Goal: Transaction & Acquisition: Purchase product/service

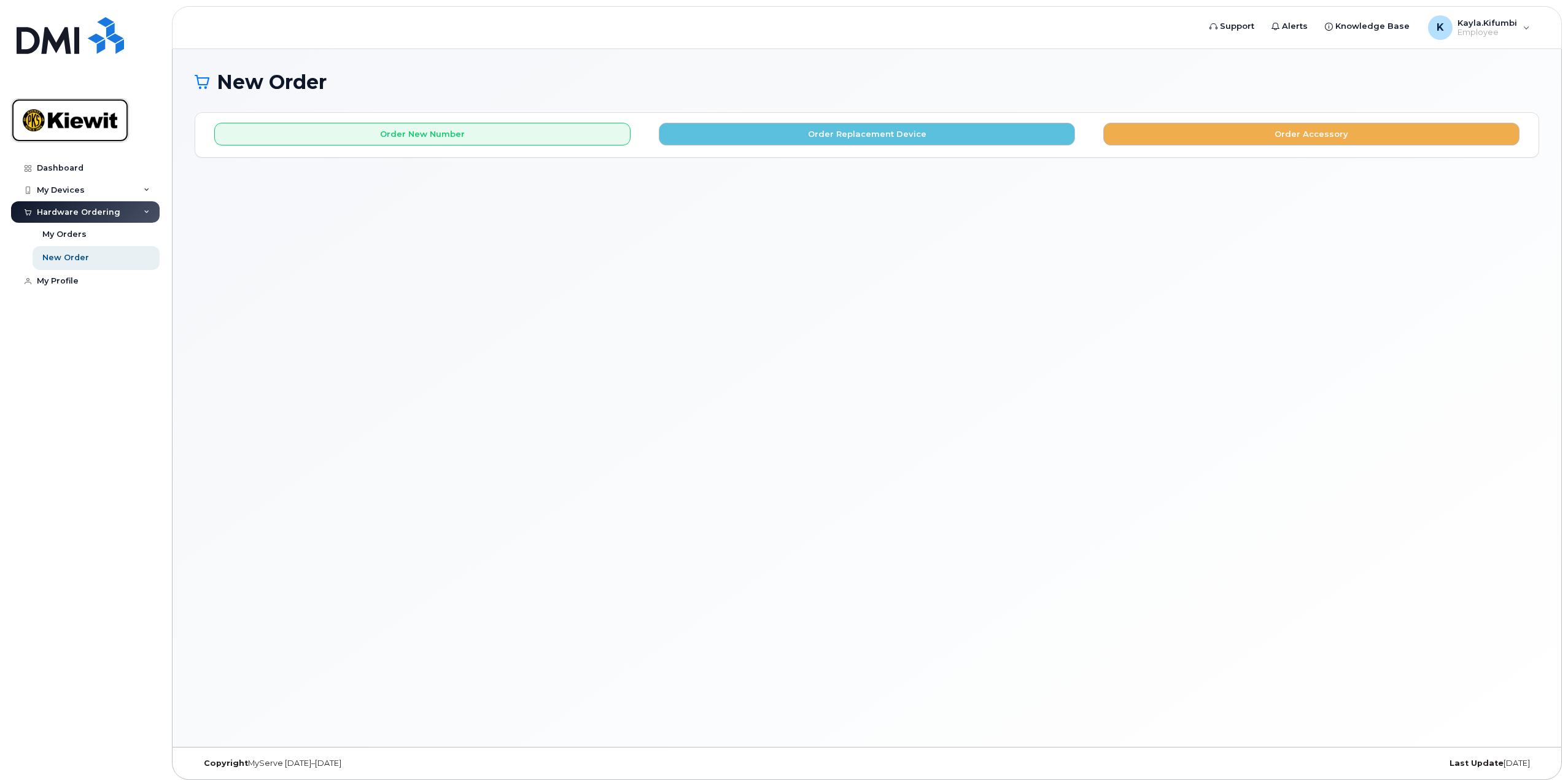
click at [63, 126] on img at bounding box center [70, 119] width 94 height 35
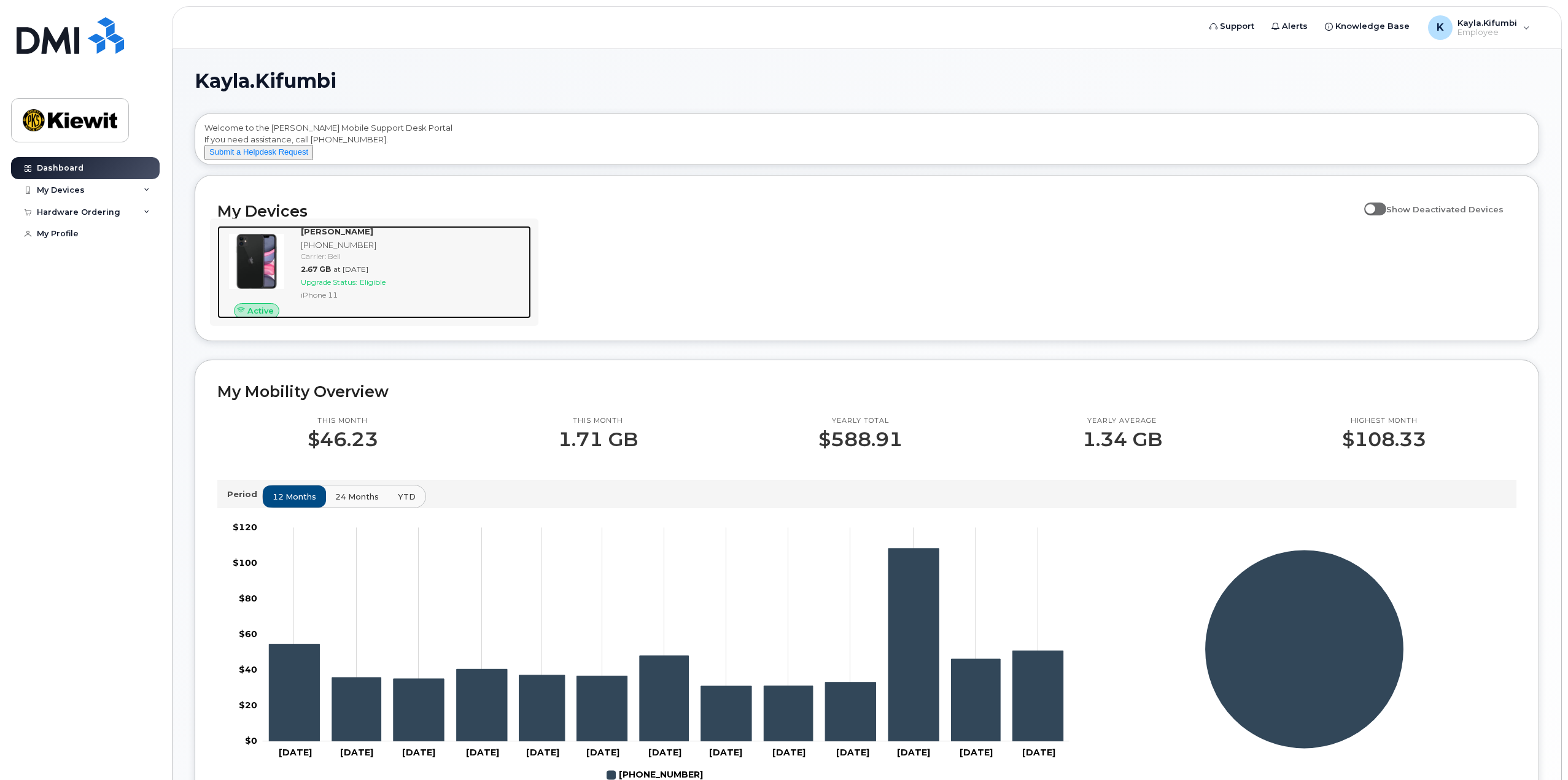
click at [349, 287] on span "Upgrade Status:" at bounding box center [329, 282] width 56 height 9
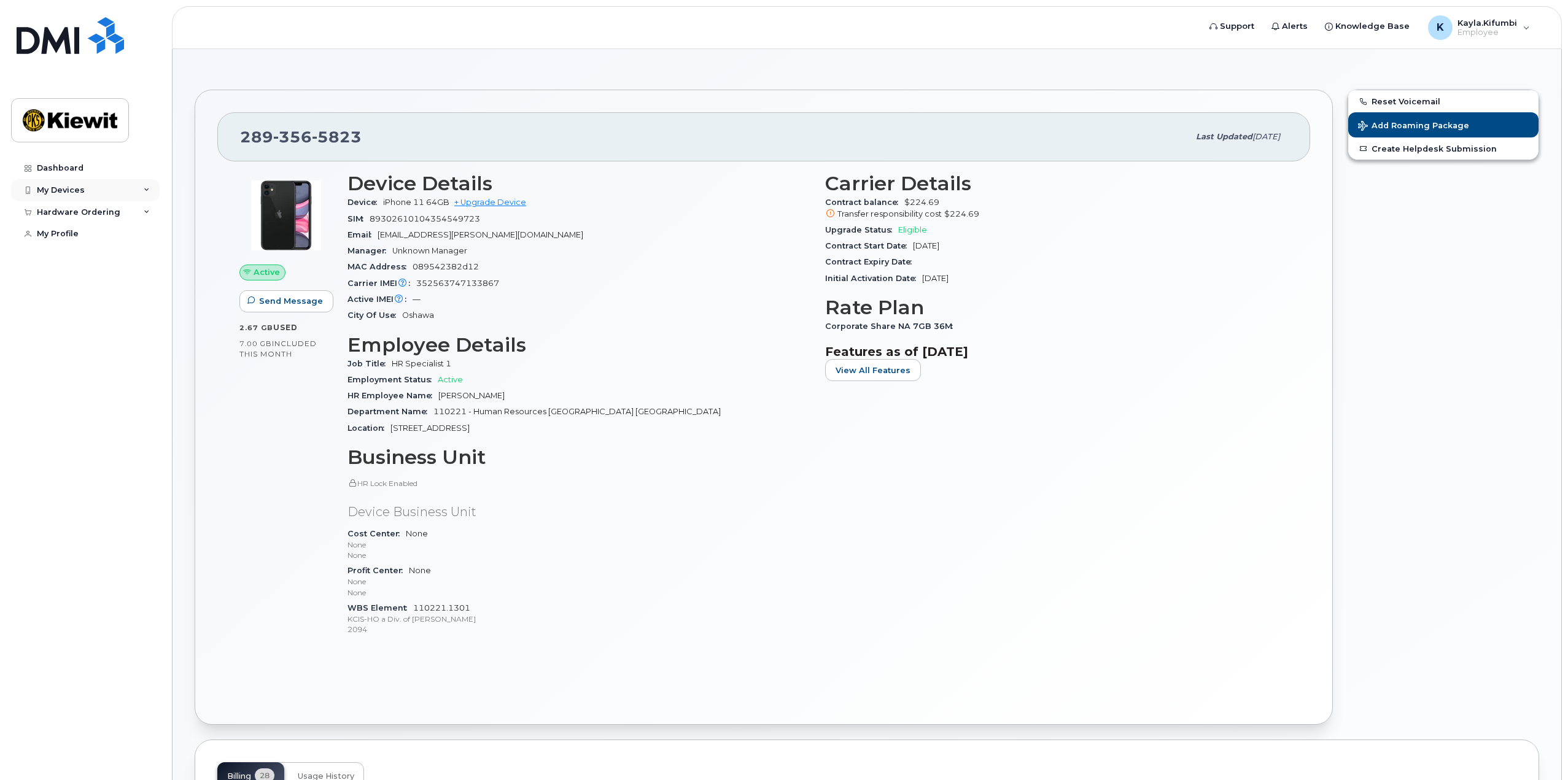
click at [122, 188] on div "My Devices" at bounding box center [85, 190] width 148 height 22
click at [106, 283] on div "Hardware Ordering" at bounding box center [79, 279] width 83 height 10
click at [68, 330] on div "New Order" at bounding box center [66, 325] width 47 height 11
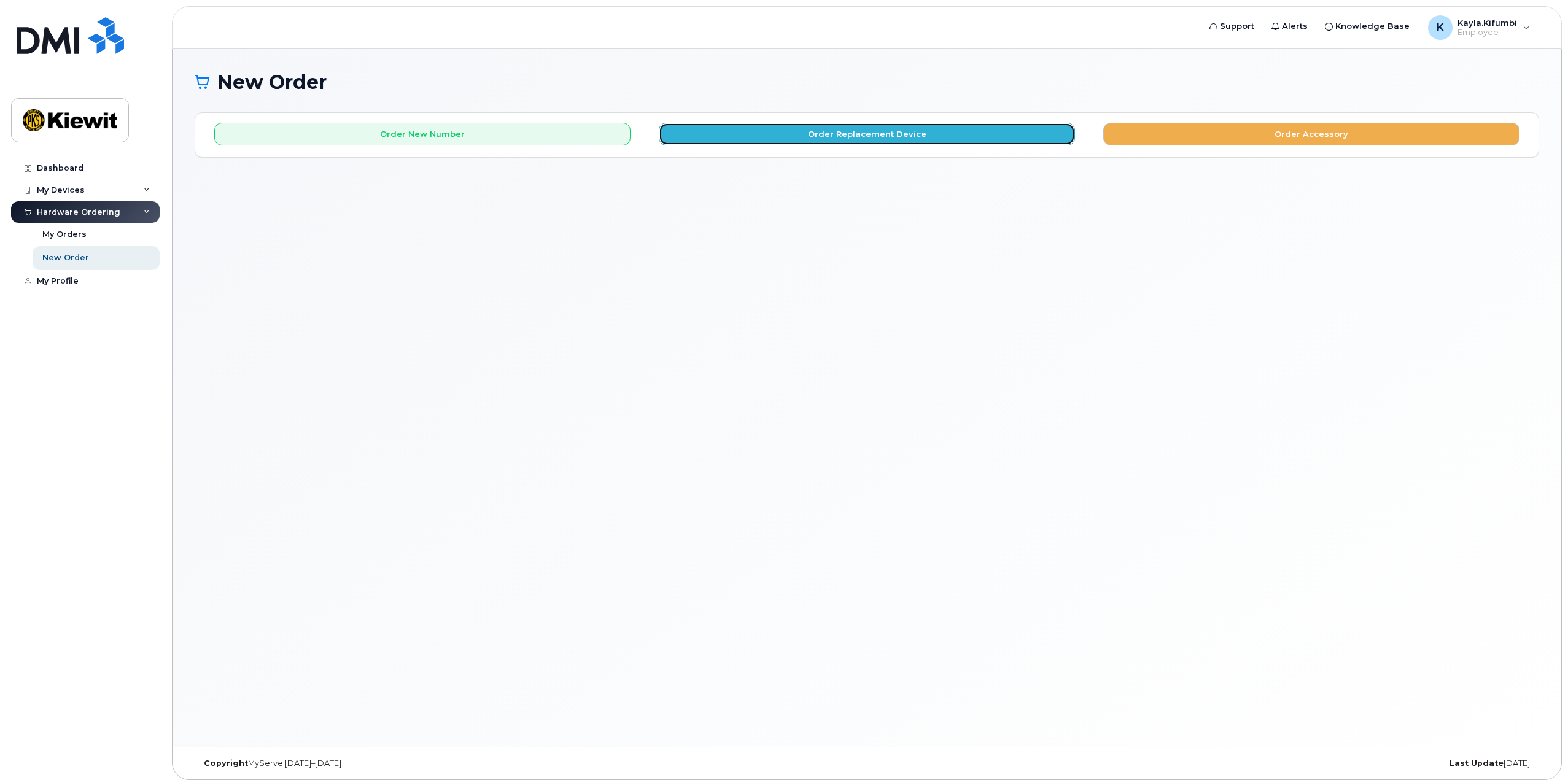
click at [960, 137] on button "Order Replacement Device" at bounding box center [867, 134] width 416 height 23
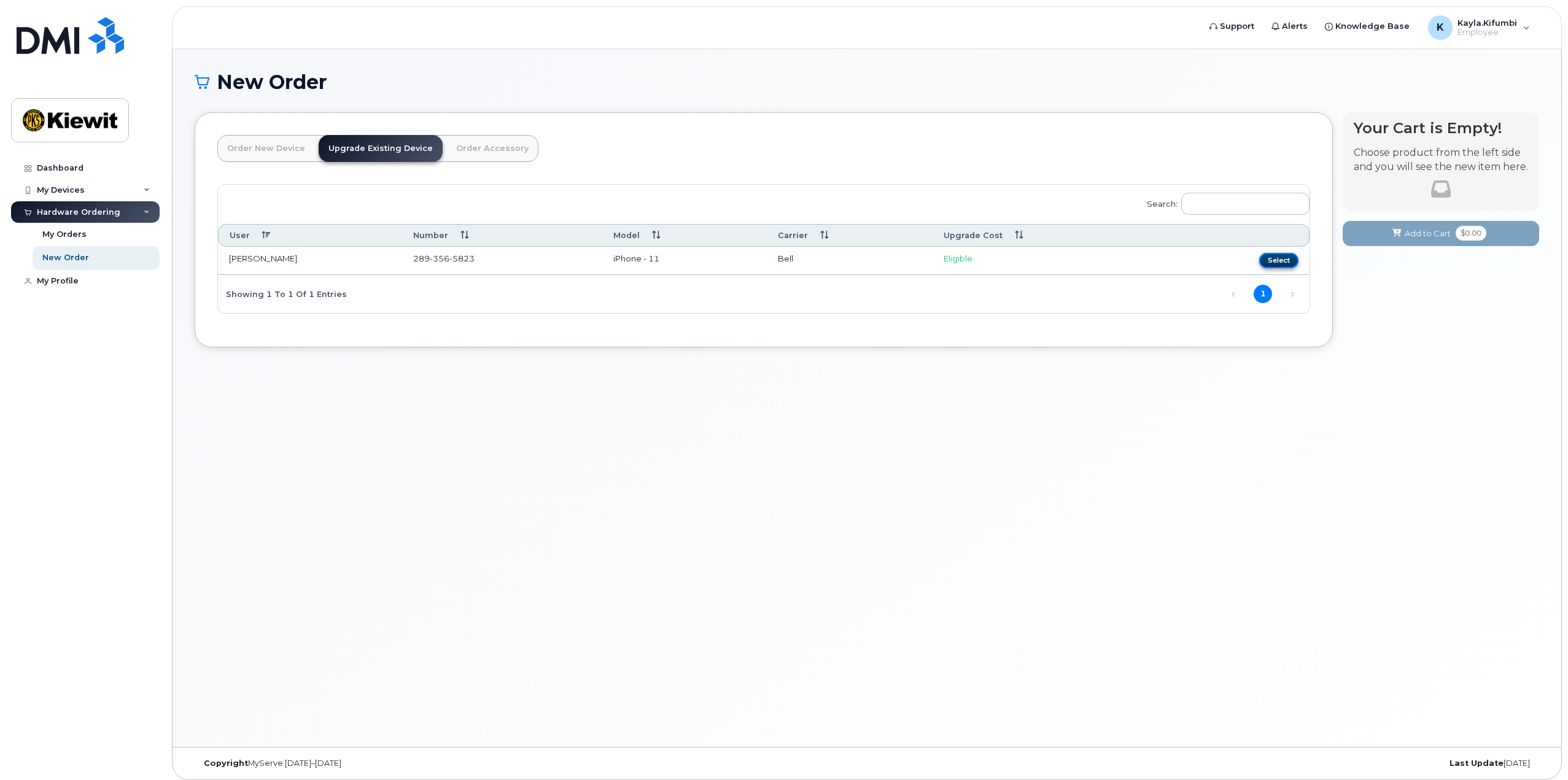
click at [1286, 257] on button "Select" at bounding box center [1278, 260] width 39 height 15
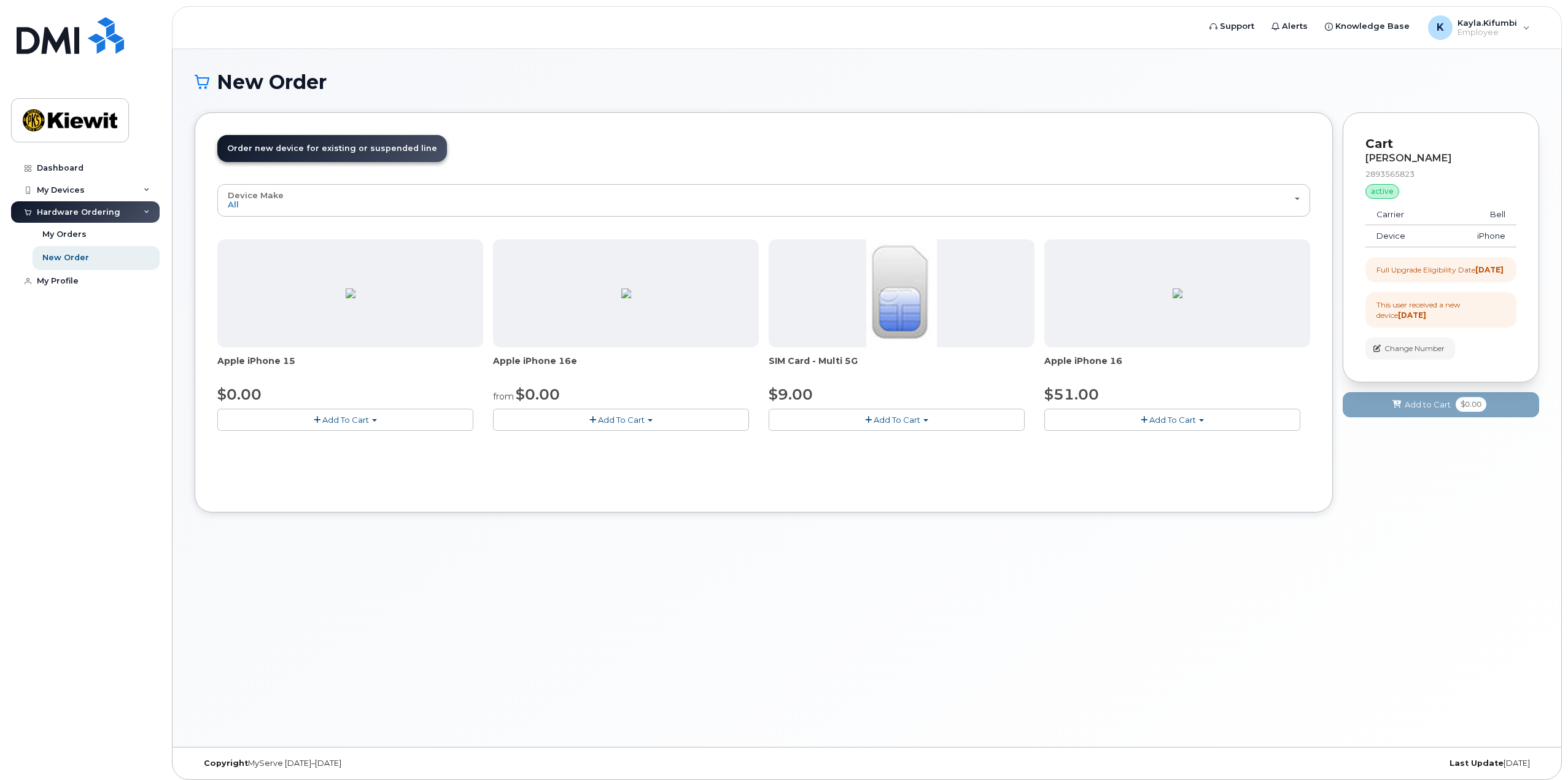
click at [1154, 423] on span "Add To Cart" at bounding box center [1173, 420] width 47 height 10
click at [1134, 458] on link "$51.00 - 3-year upgrade (128GB model)" at bounding box center [1141, 457] width 187 height 15
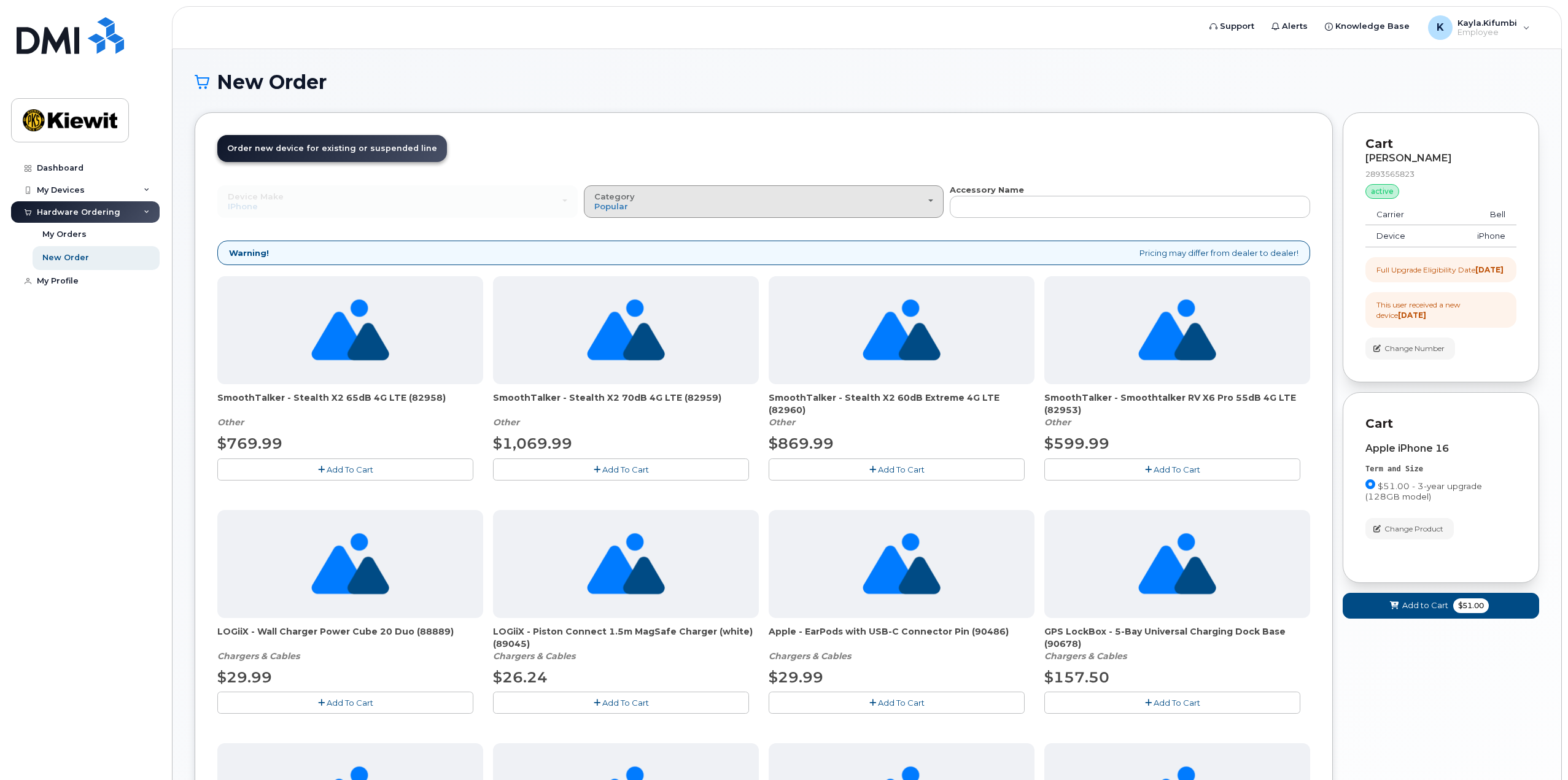
click at [757, 207] on div "Category Popular" at bounding box center [764, 201] width 339 height 19
click at [722, 259] on div "Case" at bounding box center [763, 256] width 354 height 14
click at [633, 198] on div "Category Popular" at bounding box center [764, 201] width 339 height 19
click at [614, 253] on label "Case" at bounding box center [605, 256] width 36 height 14
click at [0, 0] on input "Case" at bounding box center [0, 0] width 0 height 0
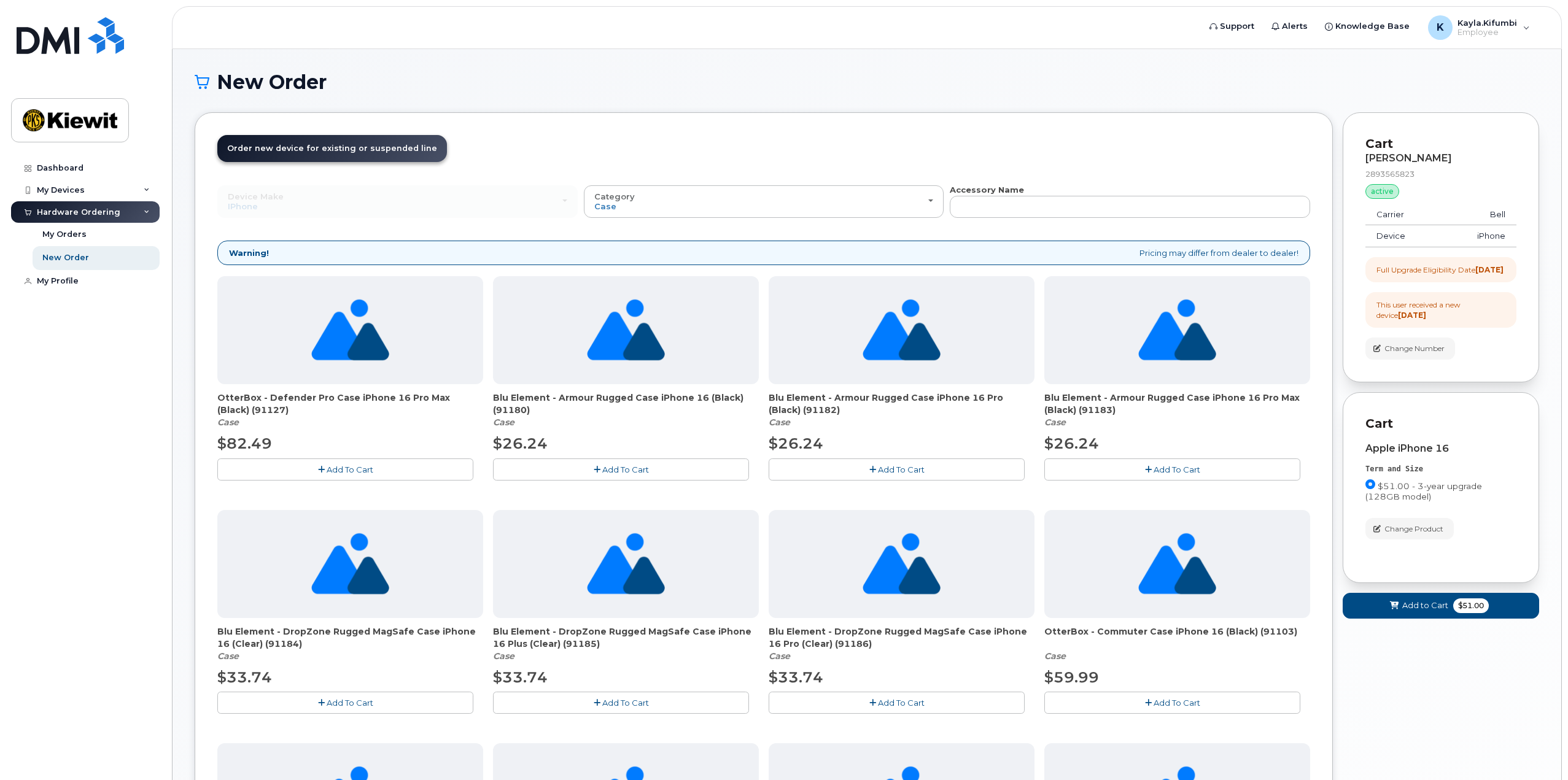
click at [419, 590] on div at bounding box center [350, 564] width 266 height 108
click at [346, 698] on span "Add To Cart" at bounding box center [350, 702] width 47 height 10
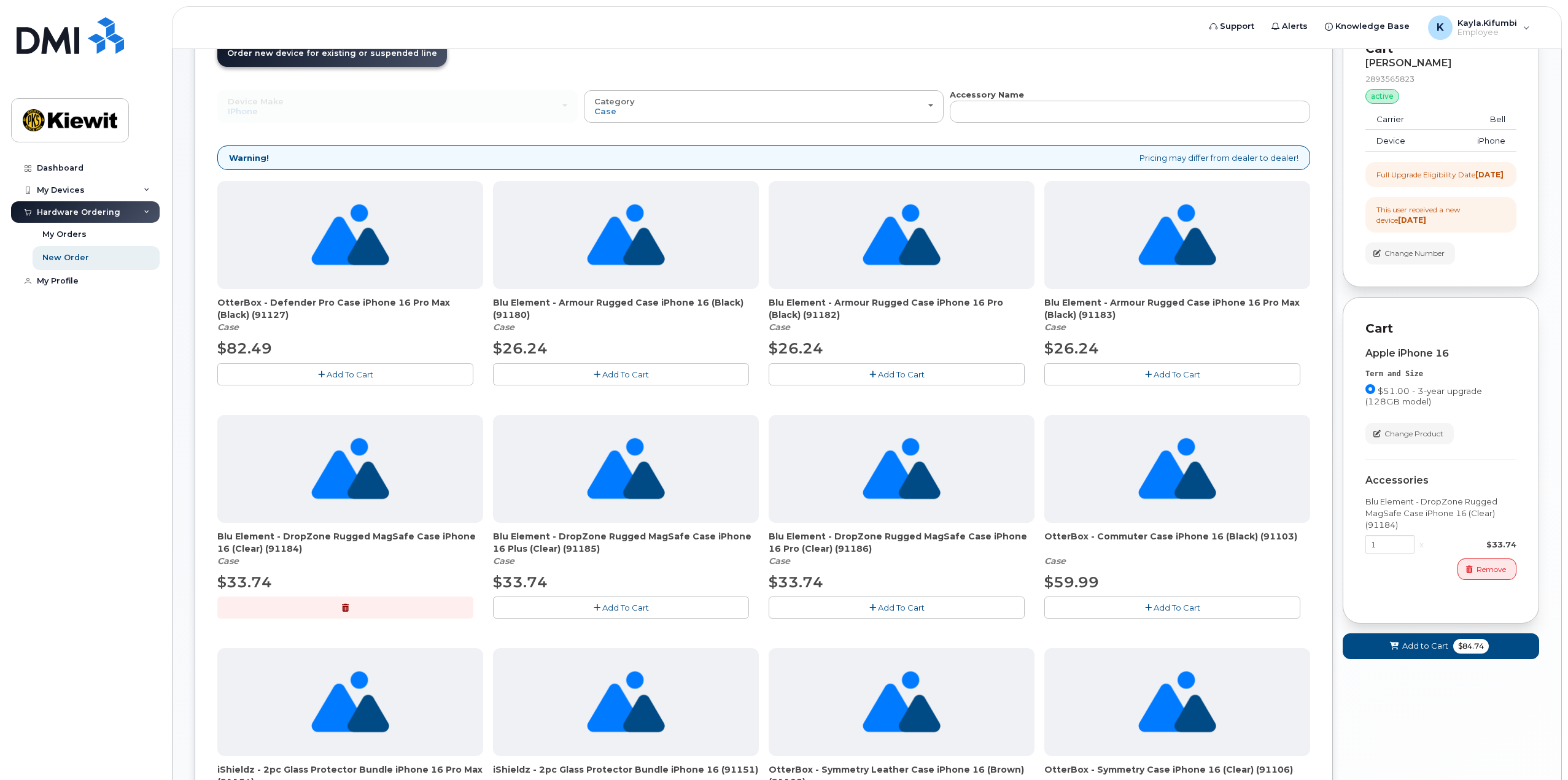
scroll to position [205, 0]
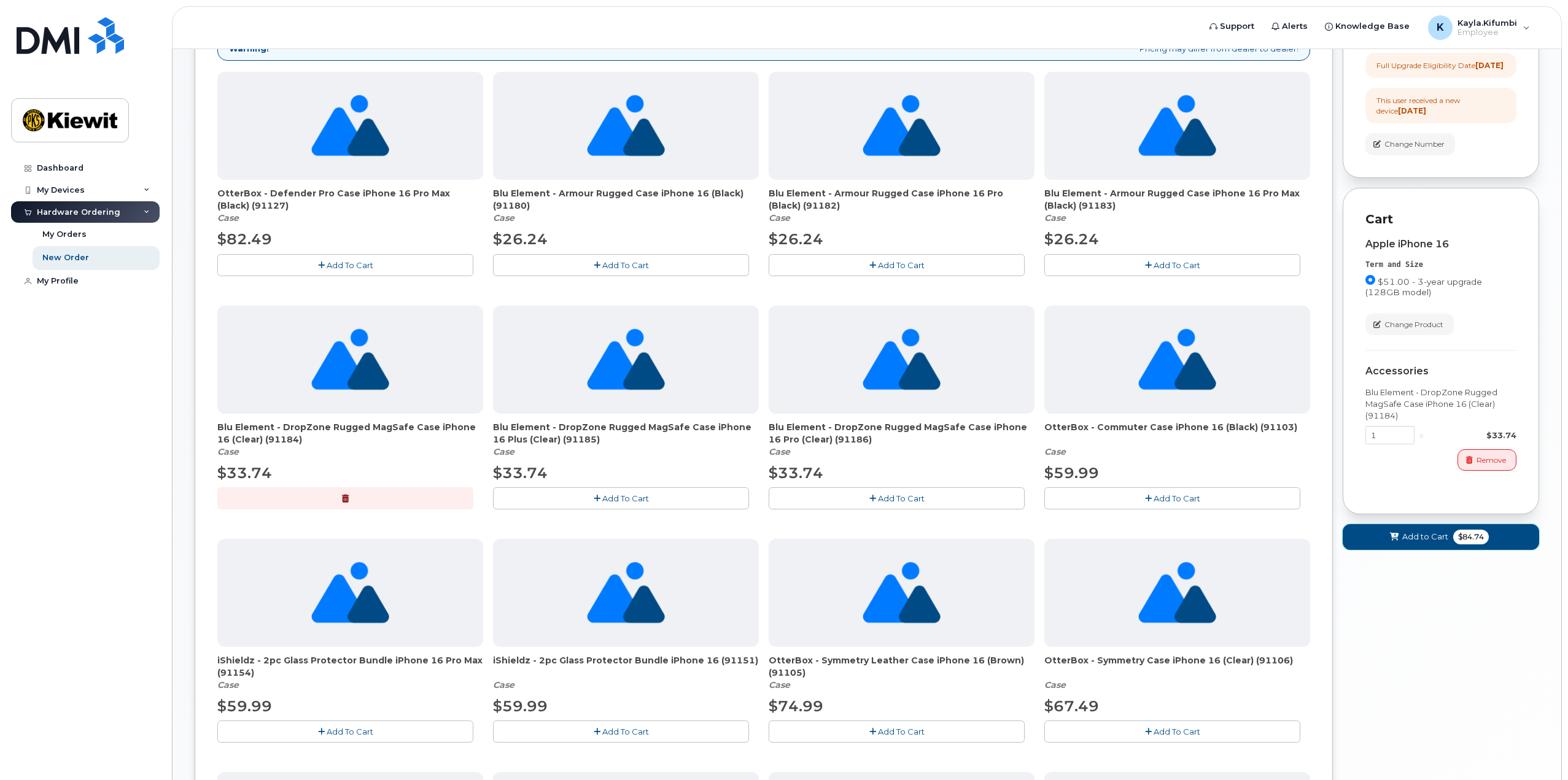
click at [1422, 543] on span "Add to Cart" at bounding box center [1425, 537] width 46 height 12
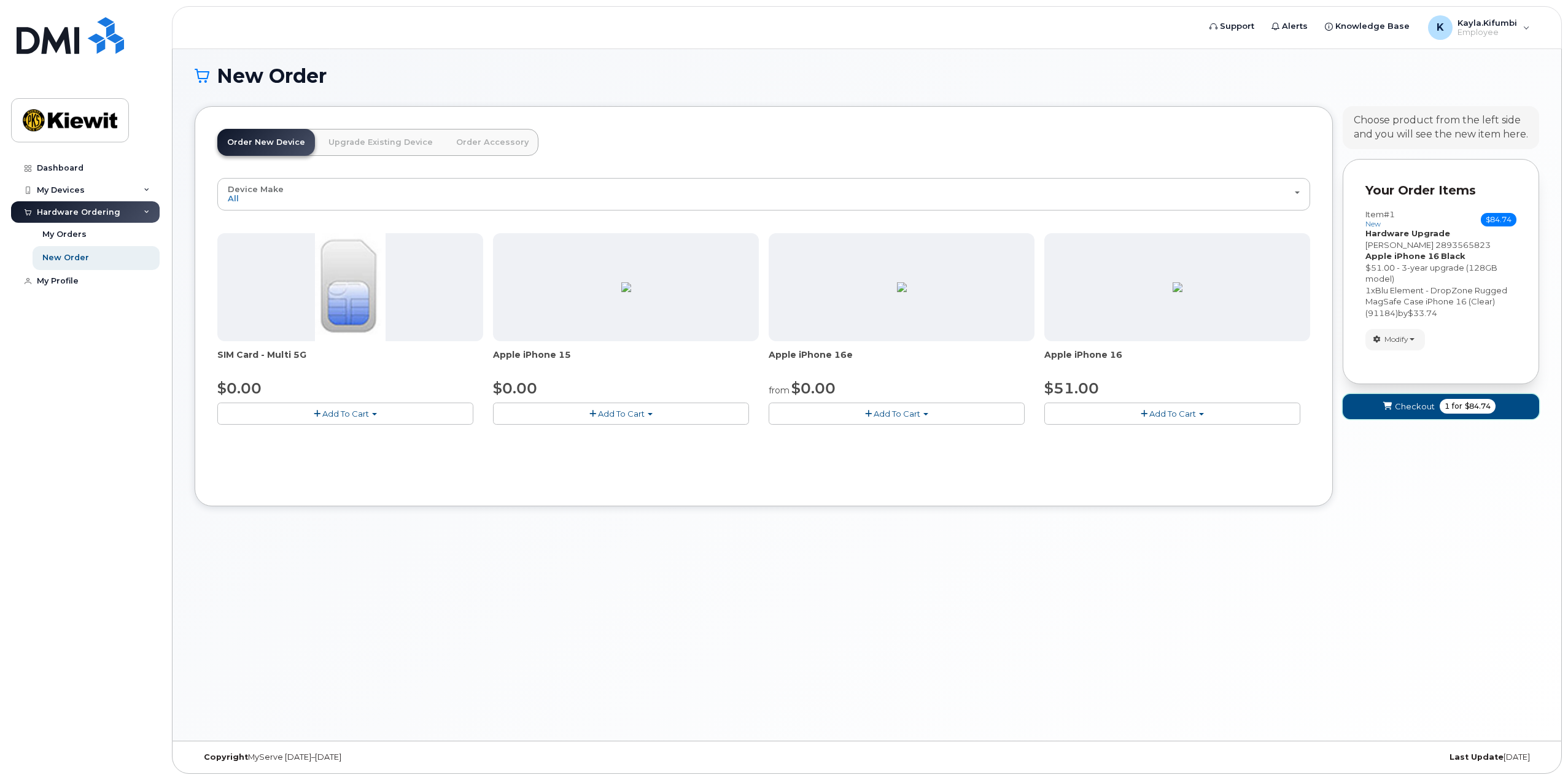
click at [1404, 414] on button "Checkout 1 for $84.74" at bounding box center [1441, 406] width 196 height 25
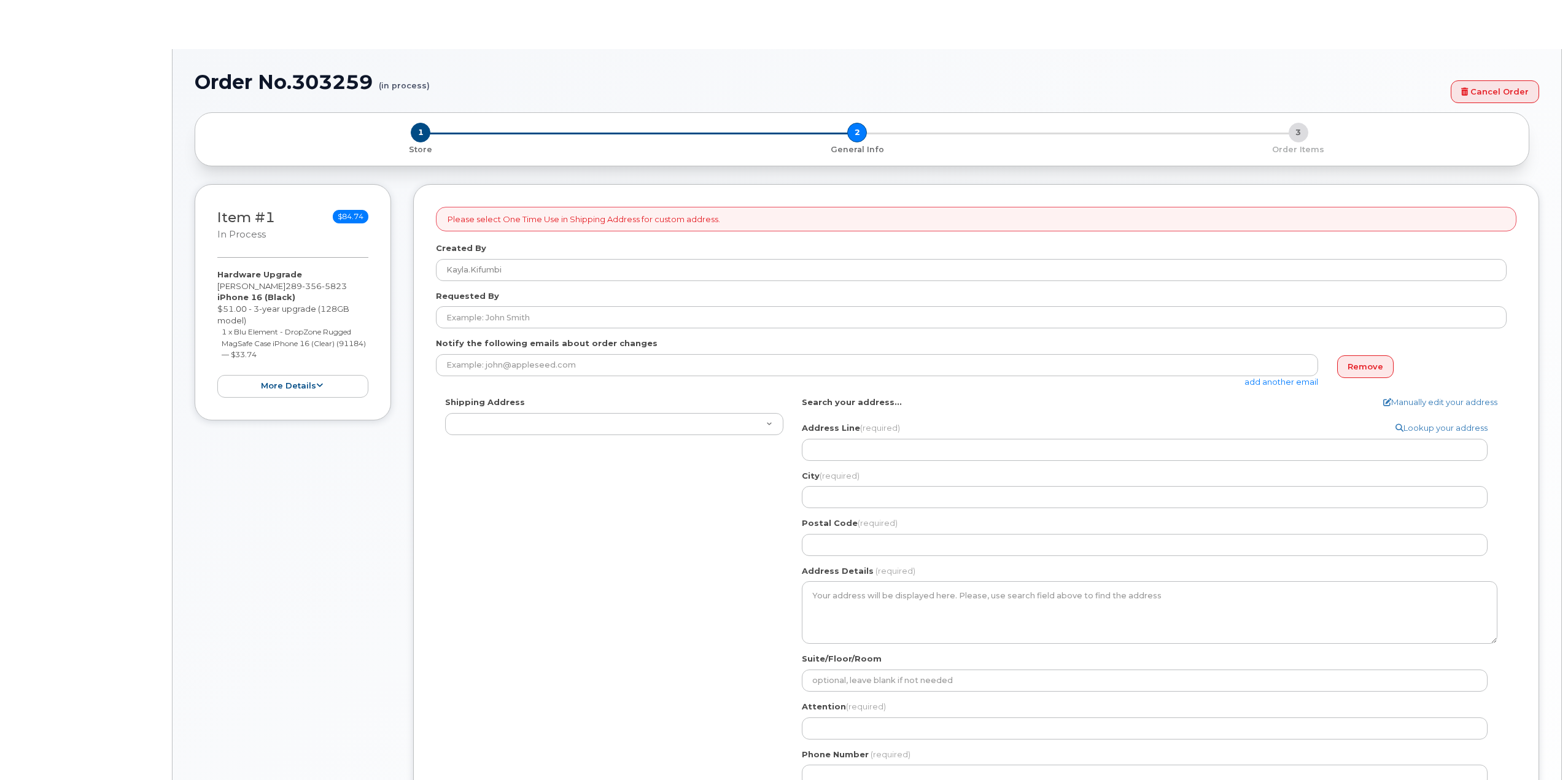
select select
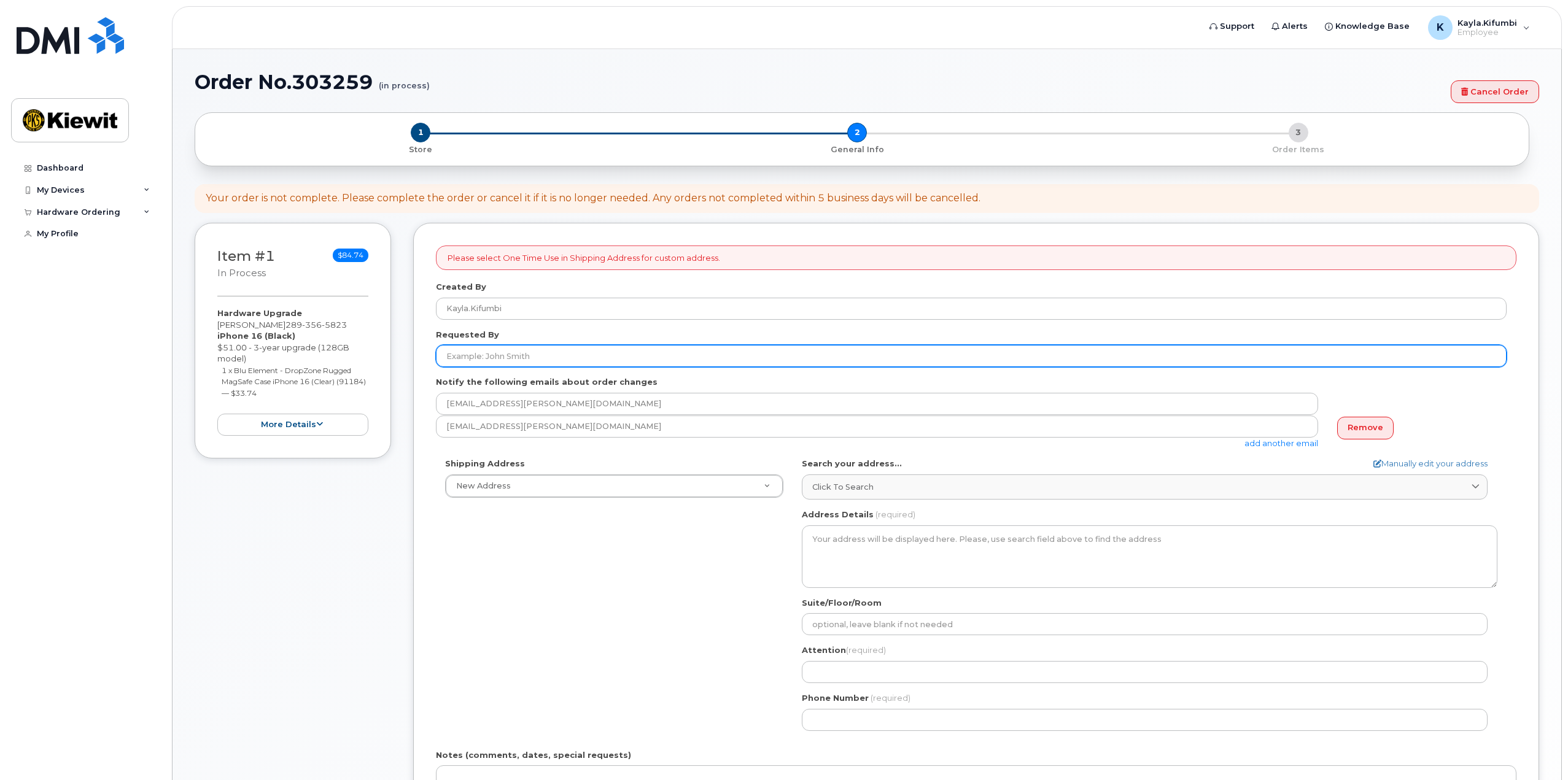
click at [658, 357] on input "Requested By" at bounding box center [971, 356] width 1071 height 22
click at [677, 348] on input "Requested By" at bounding box center [971, 356] width 1071 height 22
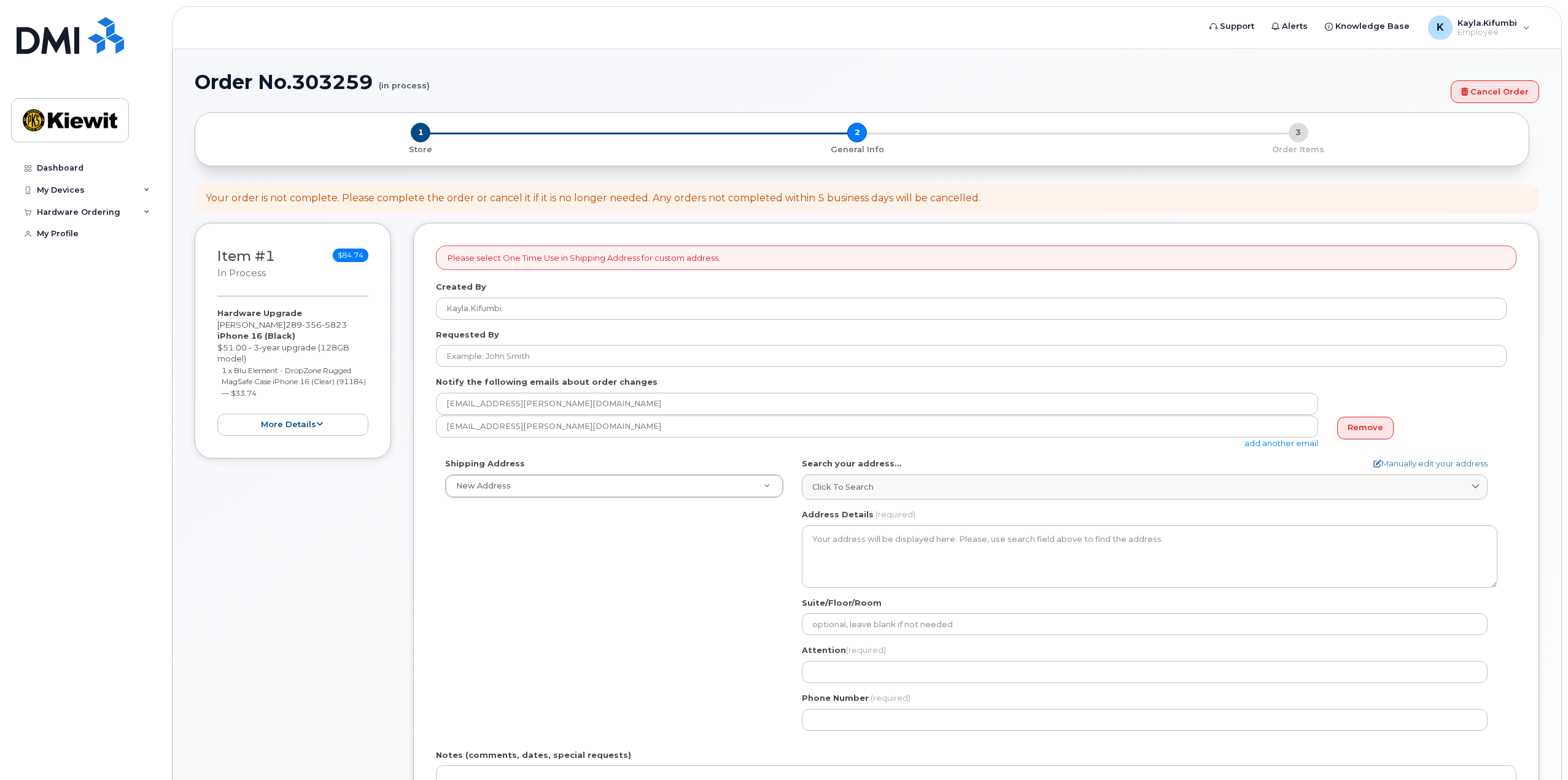
click at [664, 585] on div "Shipping Address New Address New Address Beaver Marine Limited Cahill-Ganotec, …" at bounding box center [971, 598] width 1071 height 281
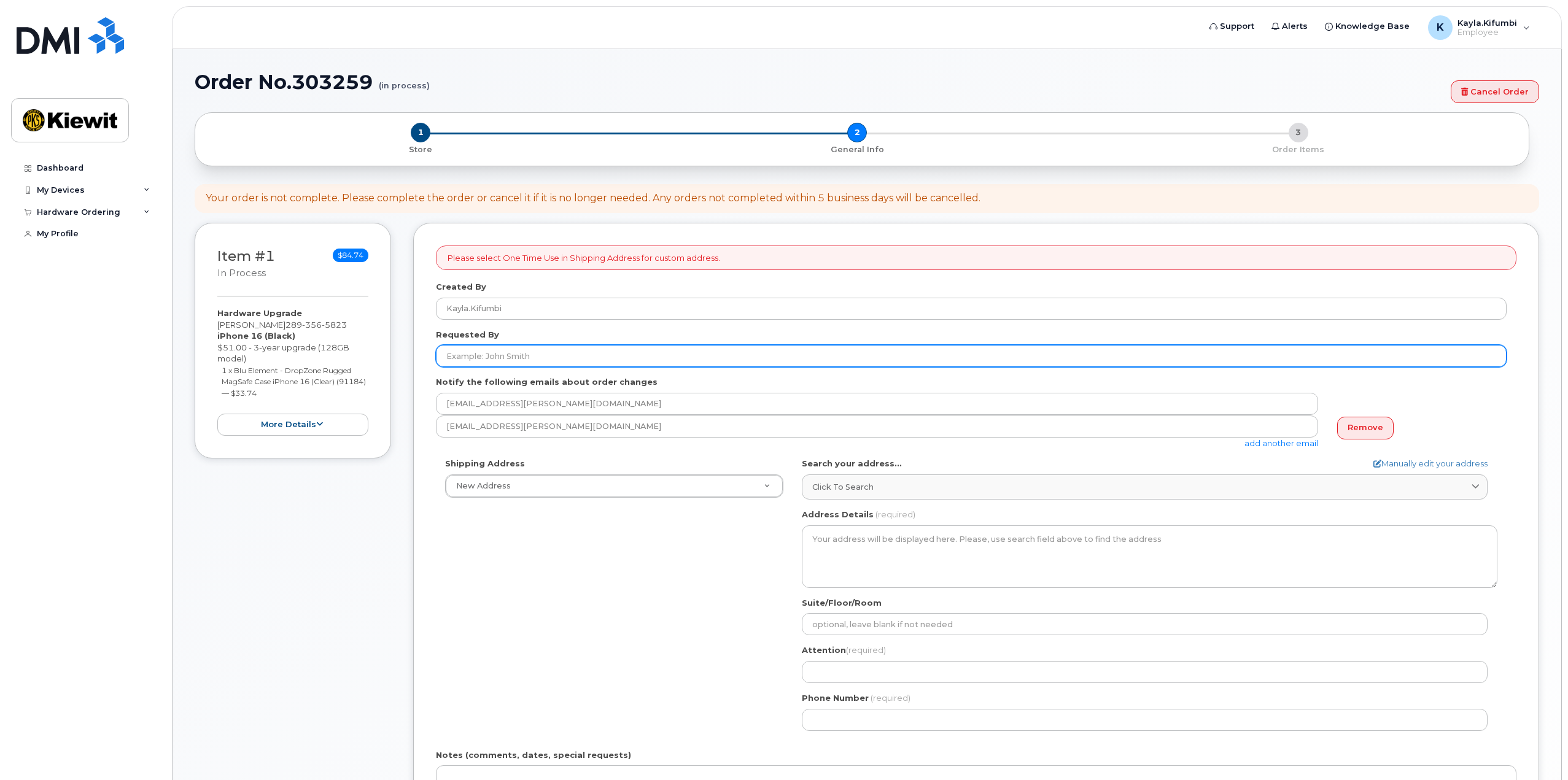
click at [562, 356] on input "Requested By" at bounding box center [971, 356] width 1071 height 22
type input "[PERSON_NAME]"
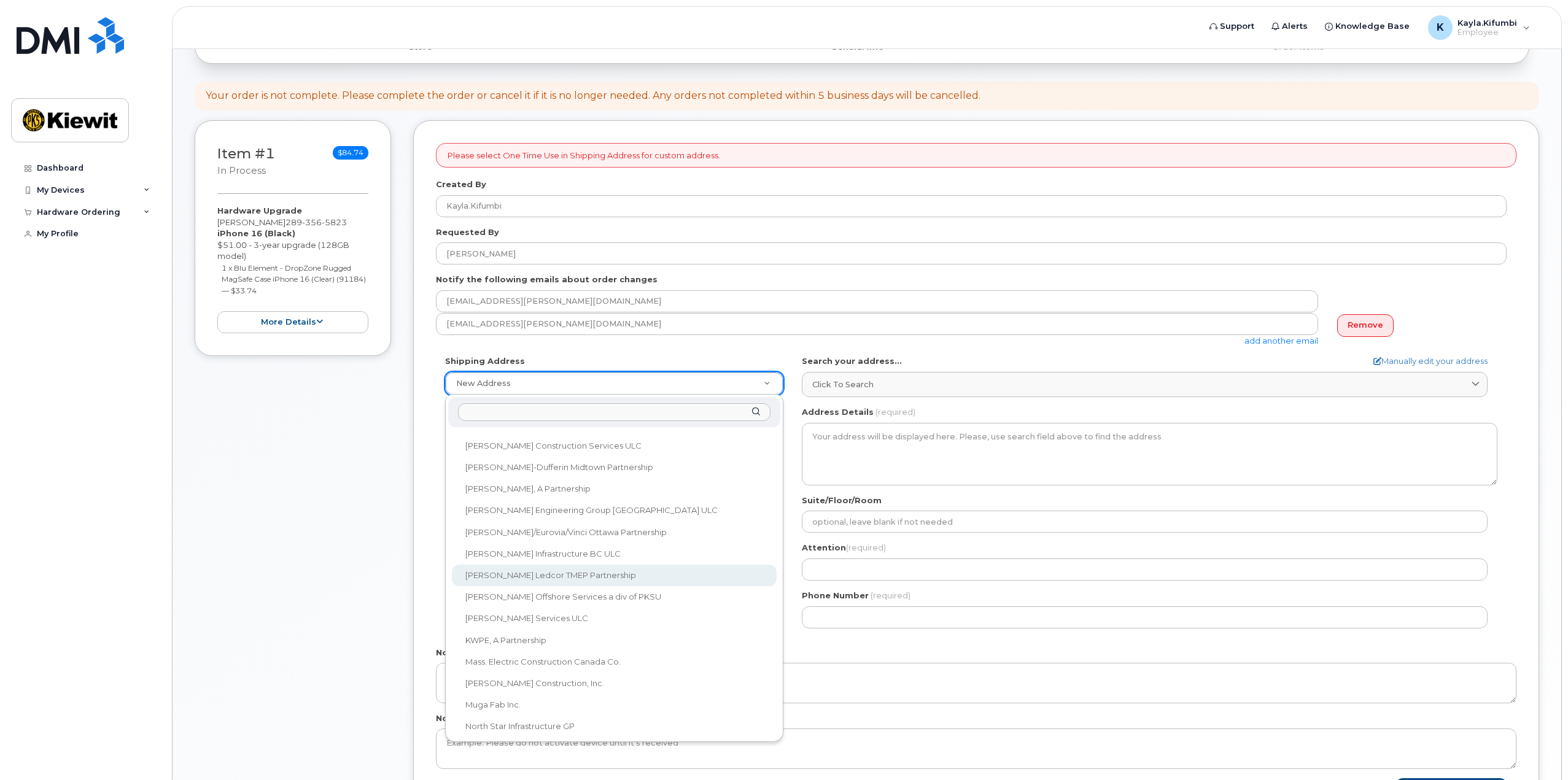
scroll to position [730, 0]
select select
type textarea "1-1425 North Service Rd E Oakville Ontario L6H 1A7"
type input "[PERSON_NAME]"
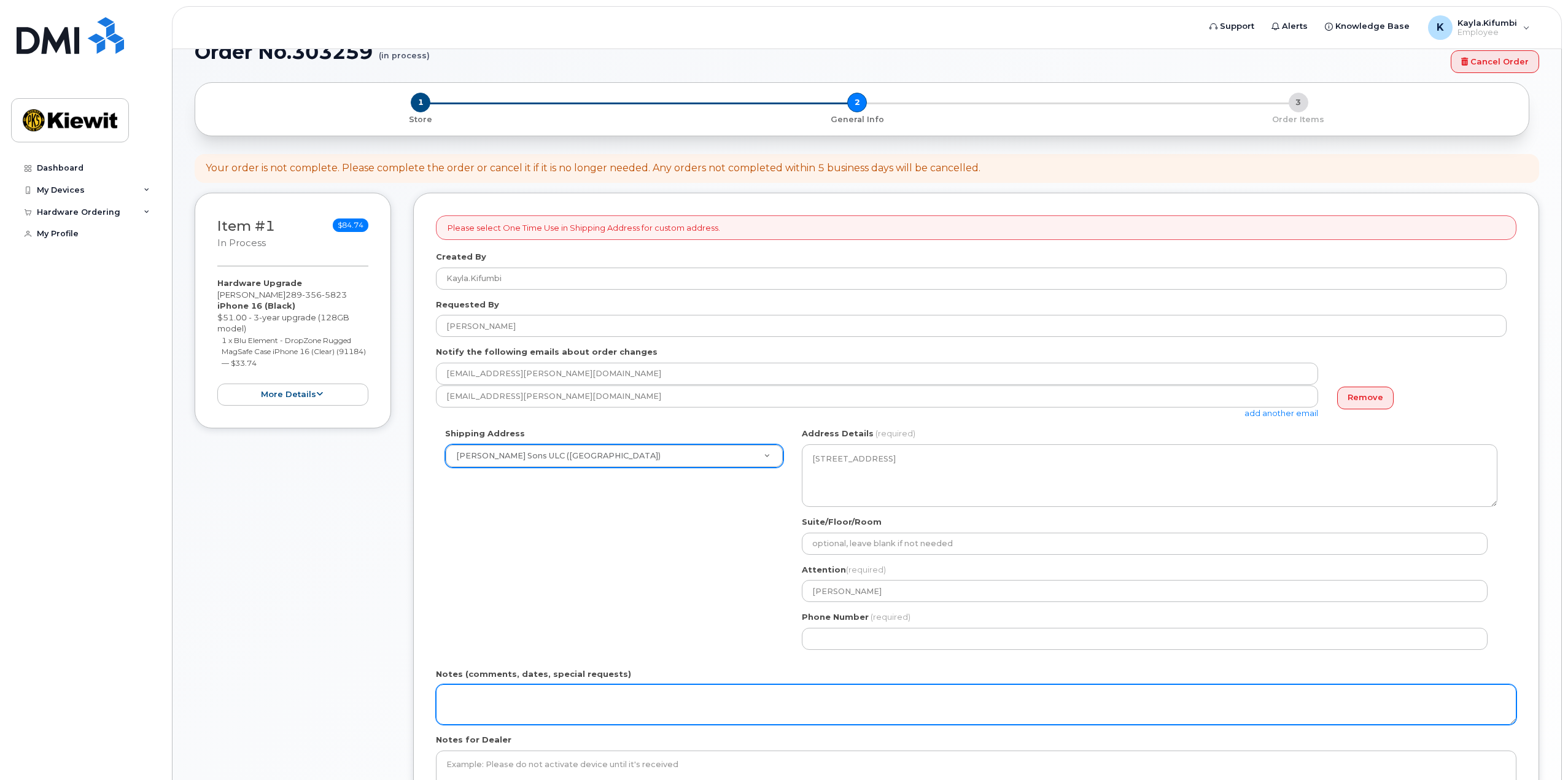
scroll to position [102, 0]
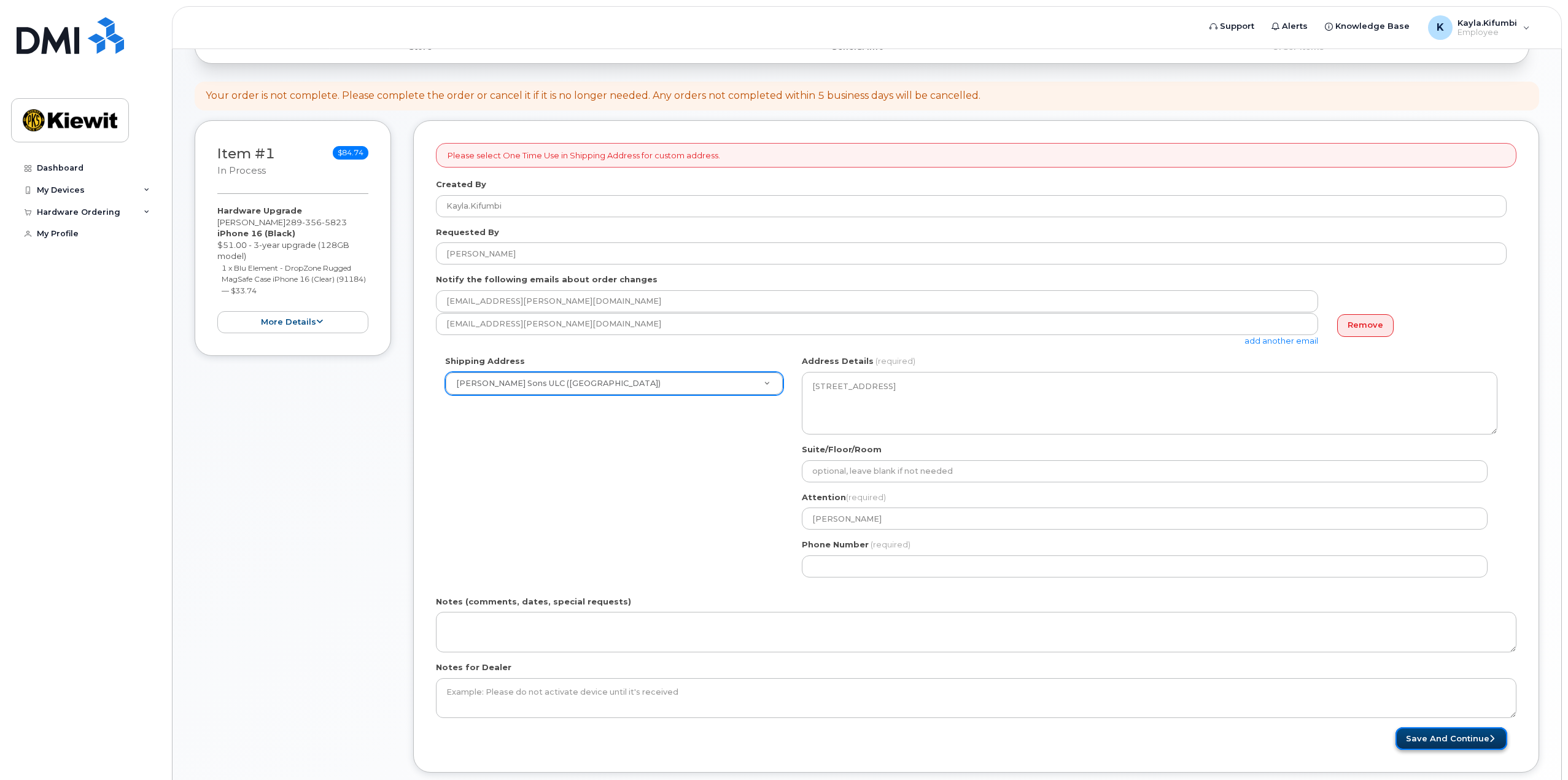
click at [1444, 732] on button "Save and Continue" at bounding box center [1451, 738] width 111 height 23
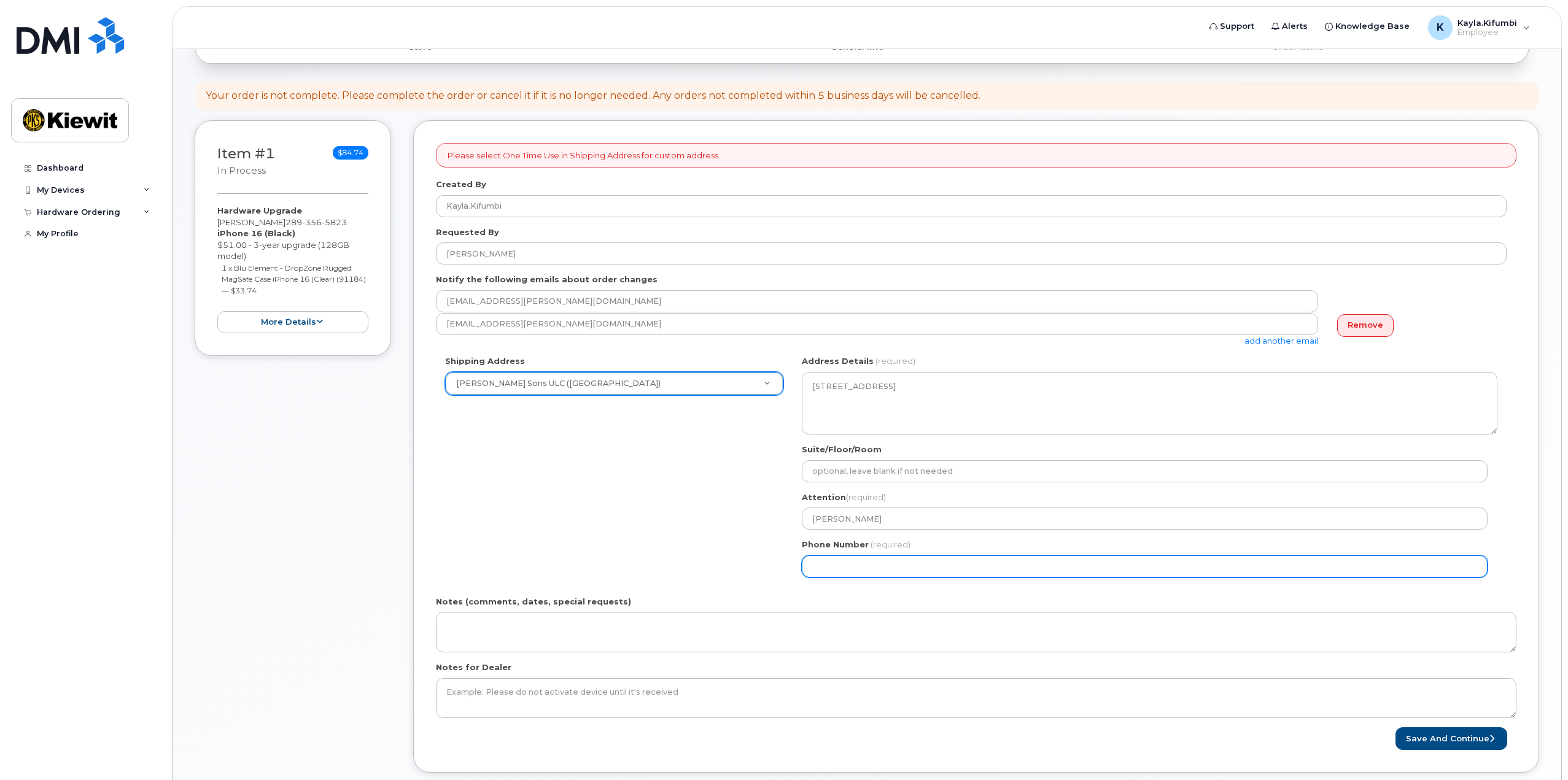
click at [1053, 562] on input "Phone Number" at bounding box center [1145, 566] width 686 height 22
type input "2893565823"
type input "Whitby"
select select
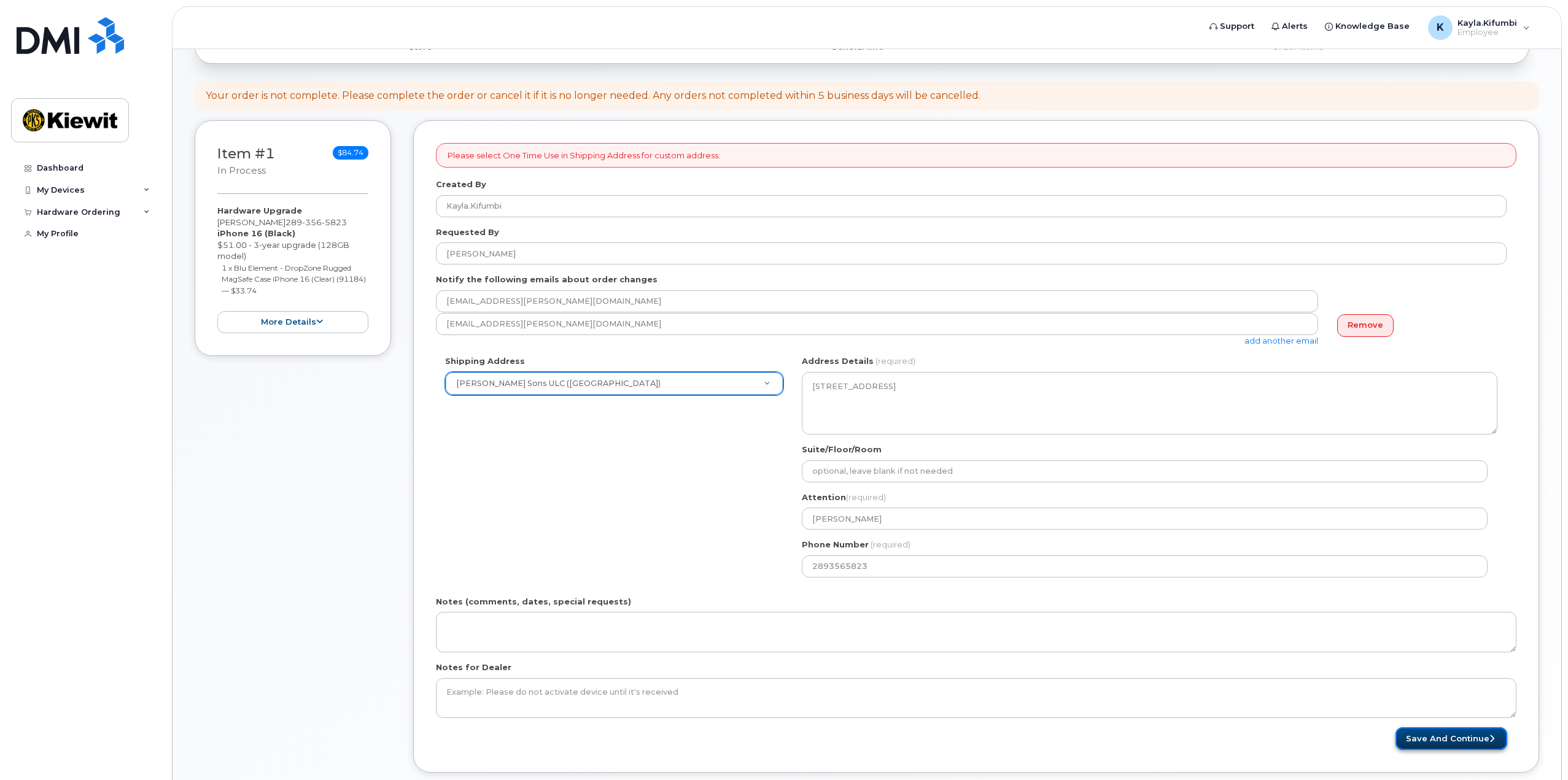
click at [1475, 734] on button "Save and Continue" at bounding box center [1451, 738] width 111 height 23
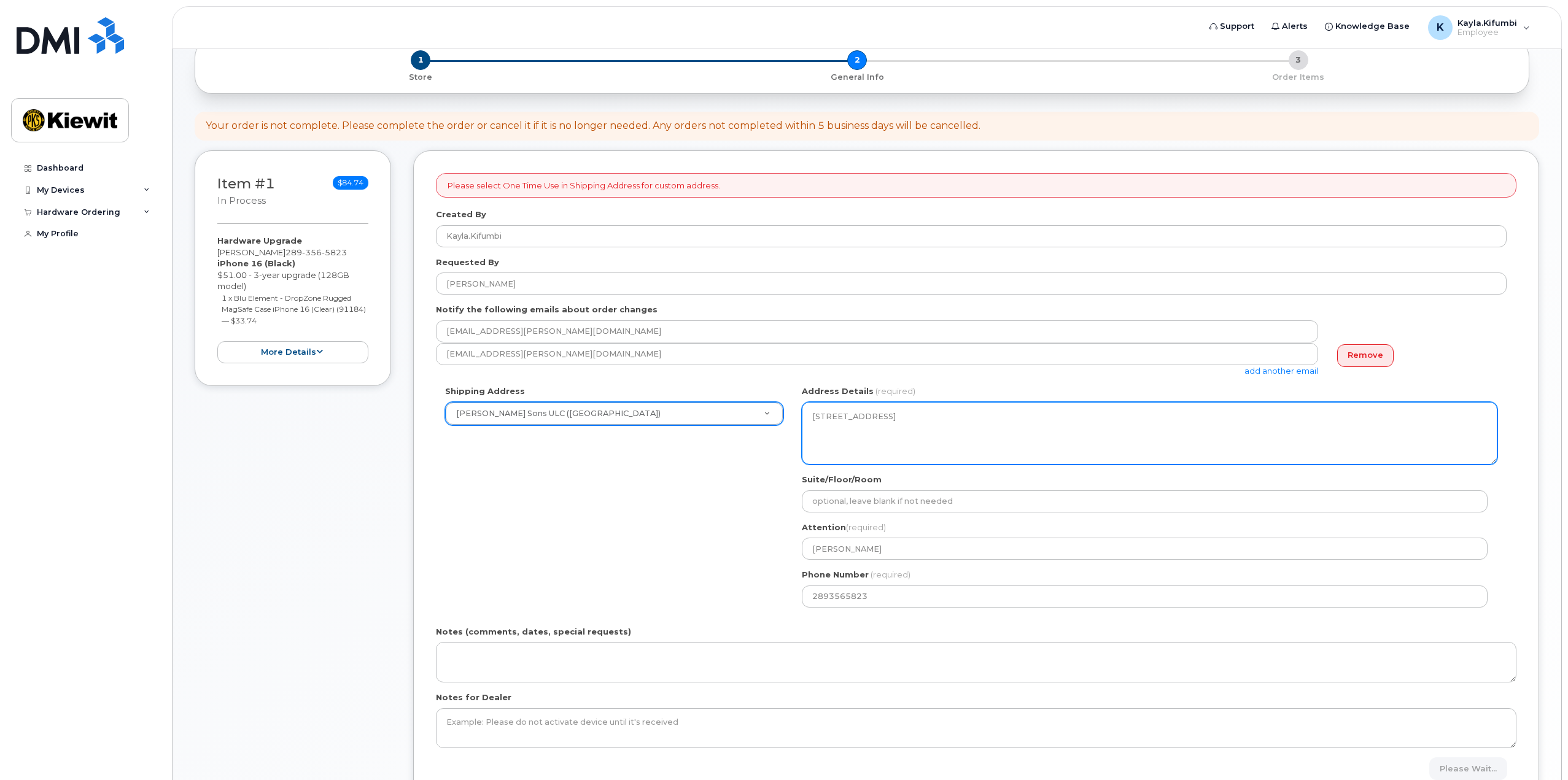
scroll to position [0, 0]
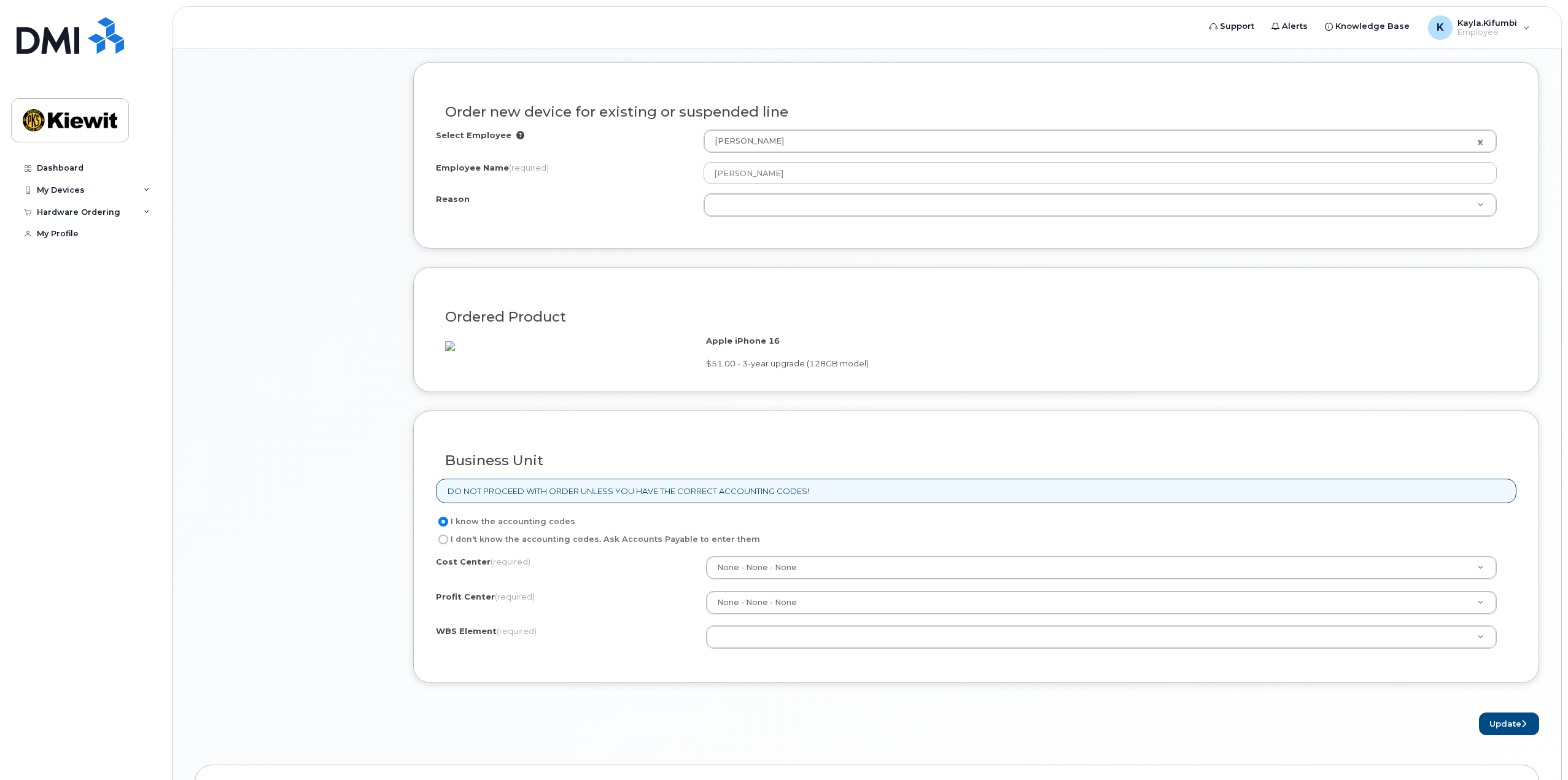
scroll to position [671, 0]
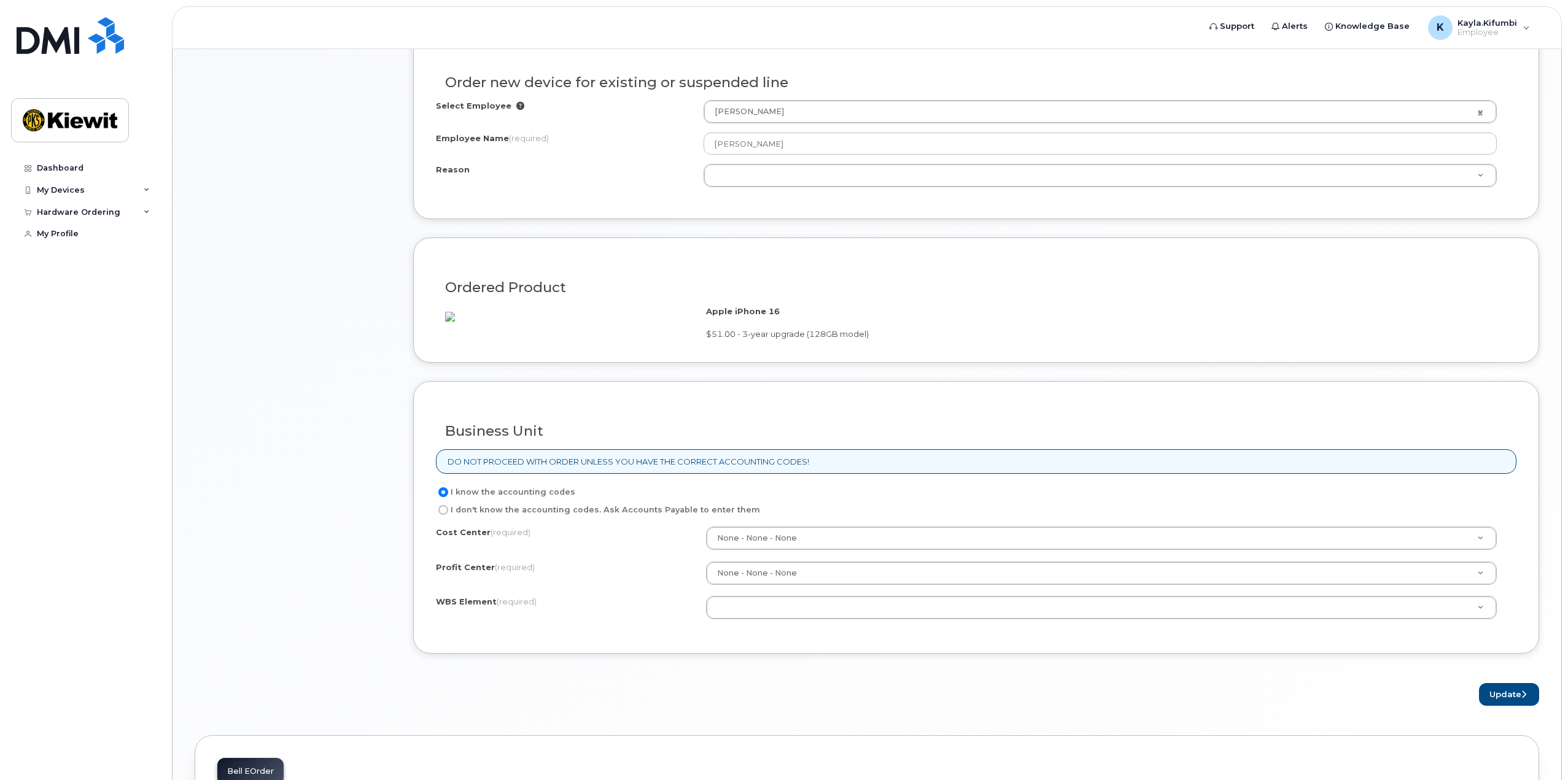
click at [643, 518] on label "I don't know the accounting codes. Ask Accounts Payable to enter them" at bounding box center [598, 510] width 324 height 14
click at [448, 515] on input "I don't know the accounting codes. Ask Accounts Payable to enter them" at bounding box center [443, 509] width 10 height 10
radio input "true"
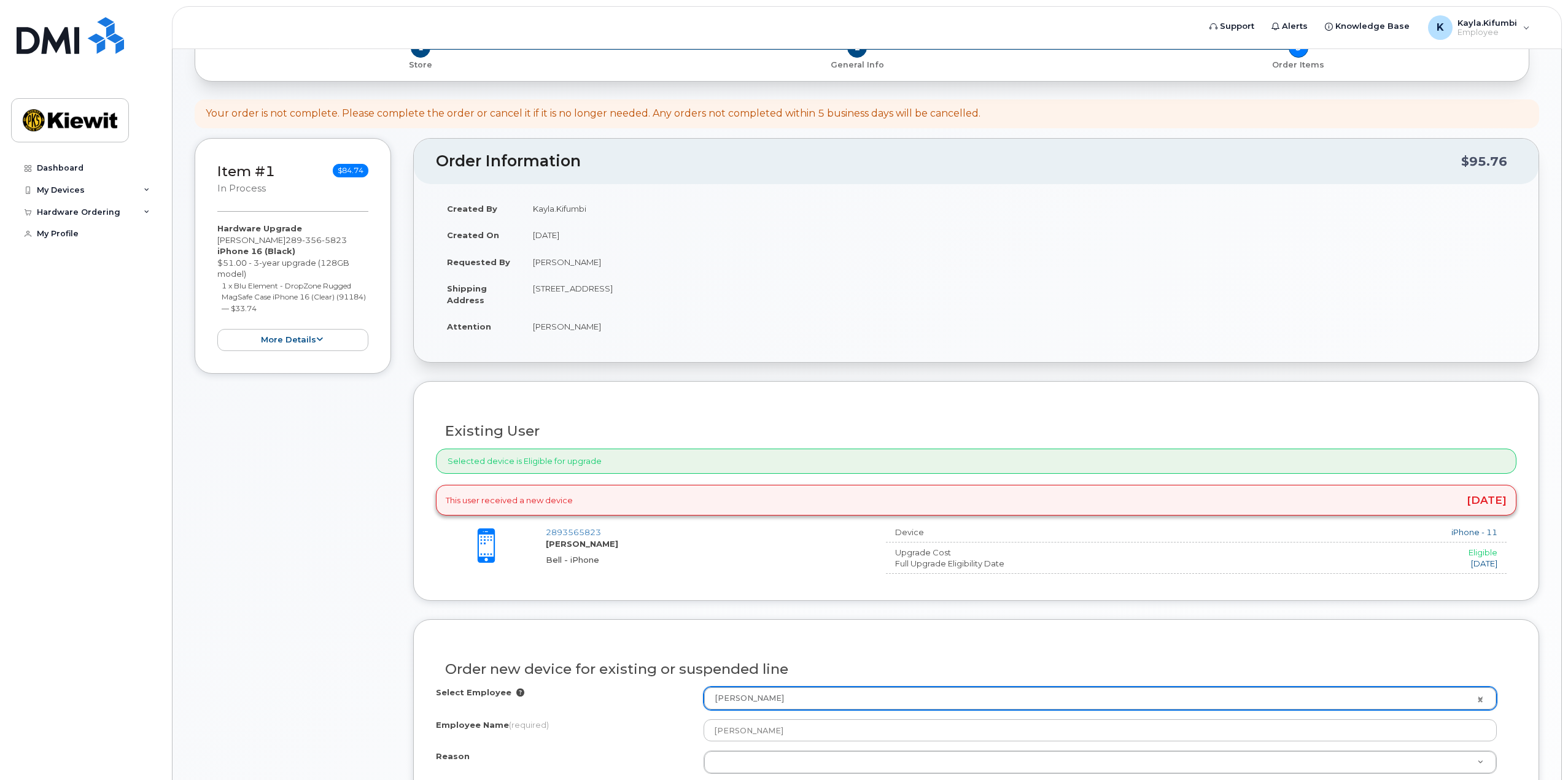
scroll to position [43, 0]
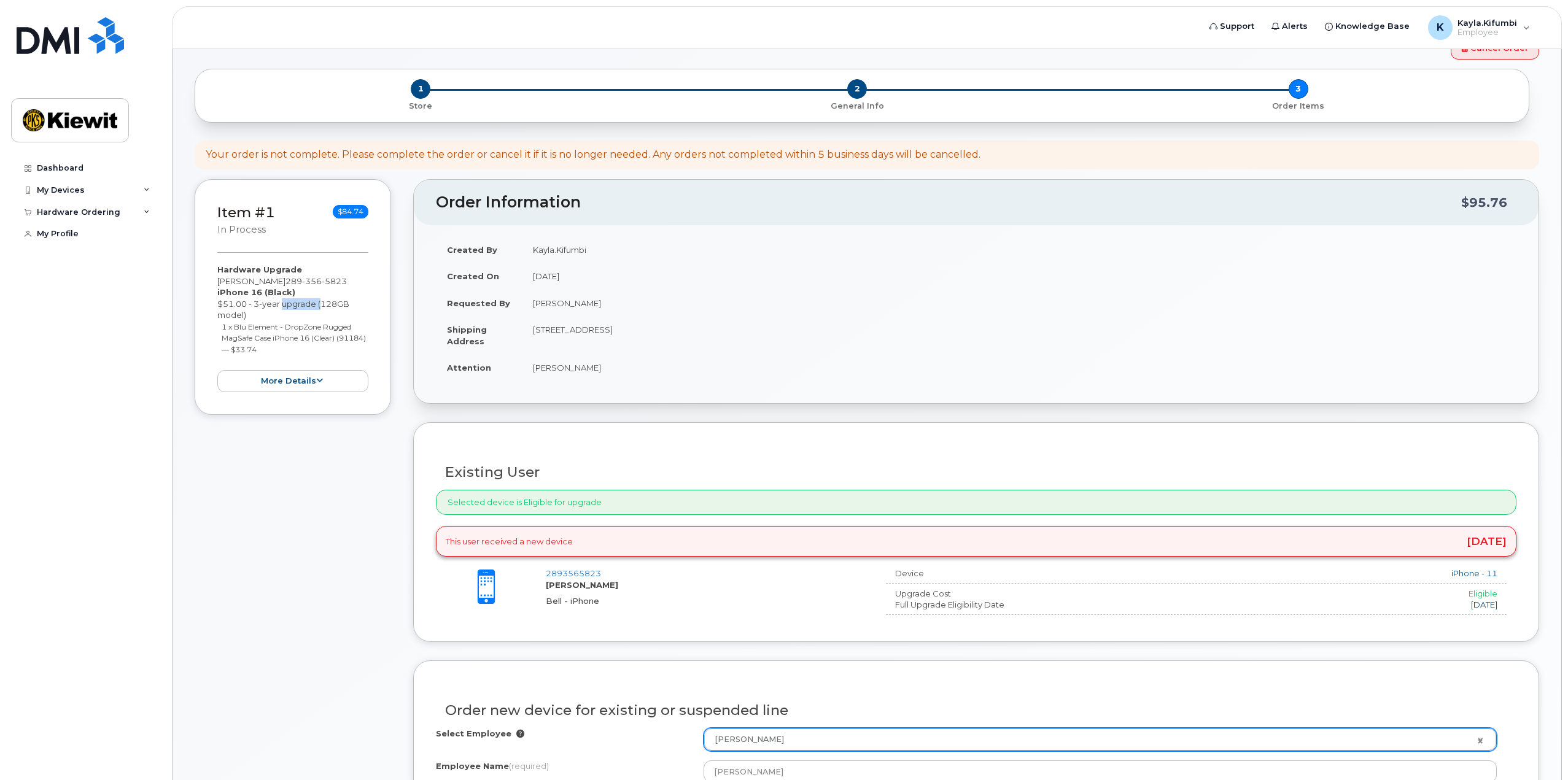
drag, startPoint x: 278, startPoint y: 304, endPoint x: 318, endPoint y: 306, distance: 40.0
click at [318, 306] on div "Hardware Upgrade Kayla Kifumbi 289 356 5823 iPhone 16 (Black) $51.00 - 3-year u…" at bounding box center [292, 328] width 151 height 128
click at [290, 332] on li "1 x Blu Element - DropZone Rugged MagSafe Case iPhone 16 (Clear) (91184) — $33.…" at bounding box center [295, 338] width 148 height 34
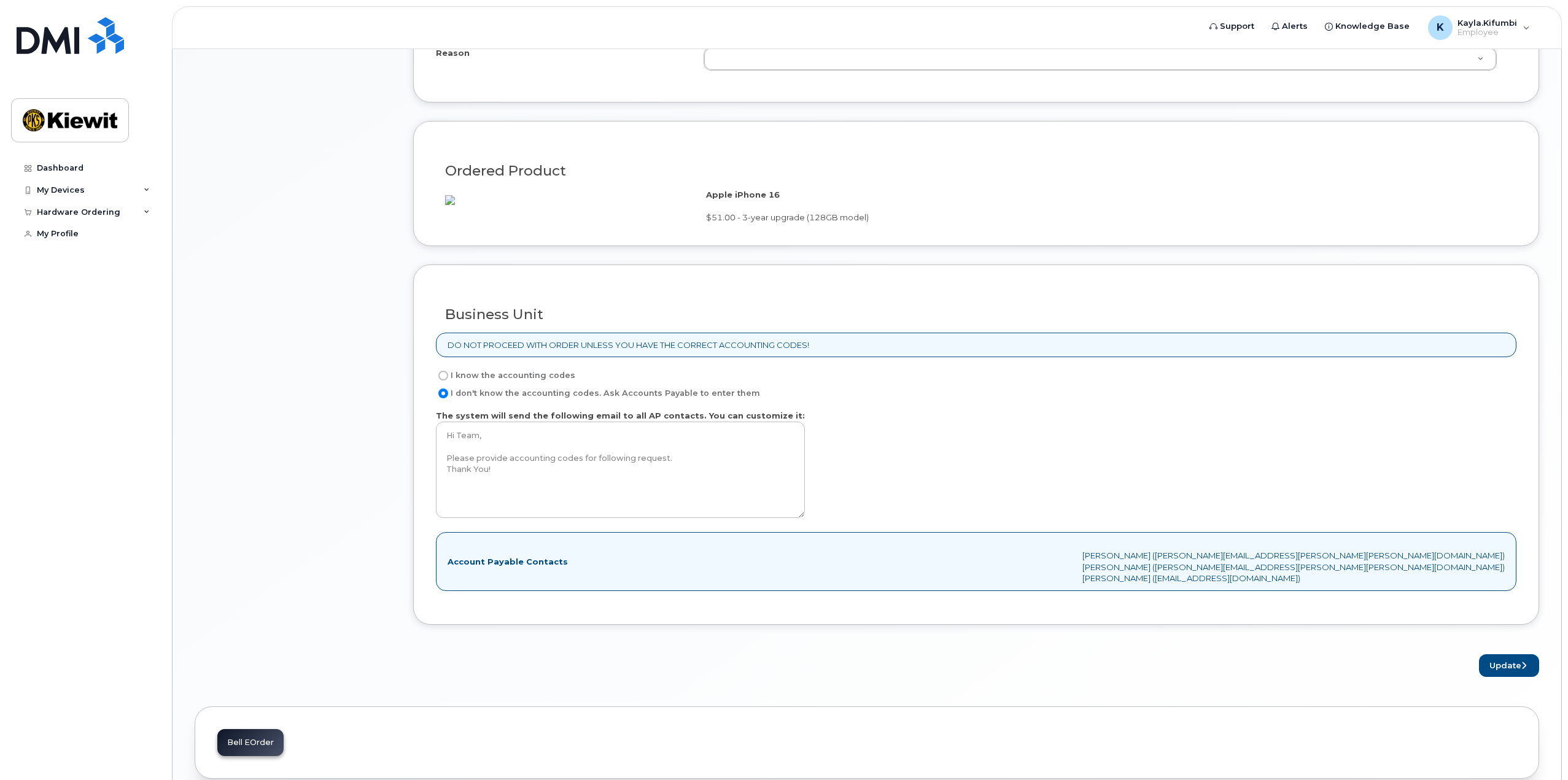
scroll to position [861, 0]
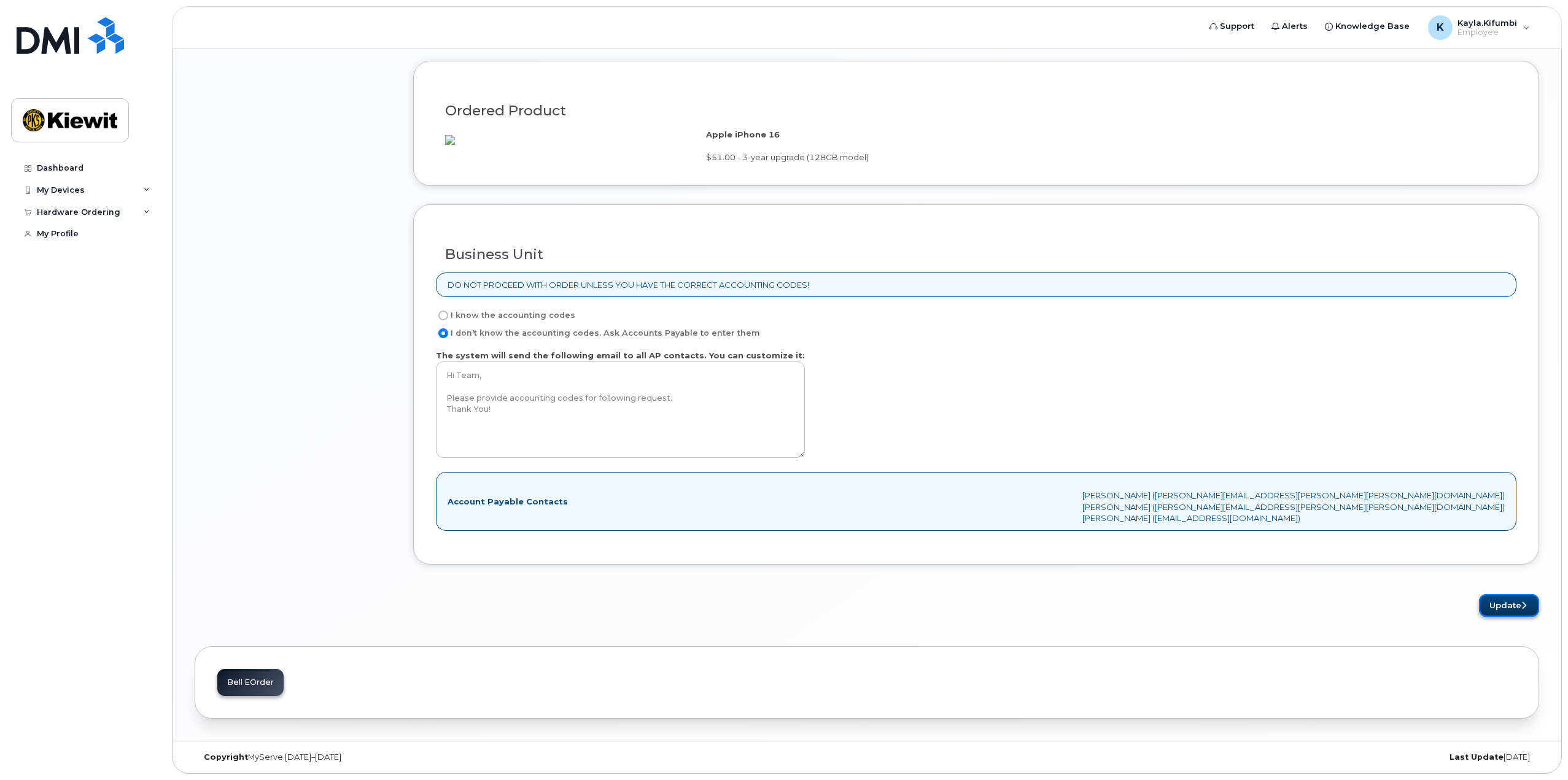
click at [1508, 598] on button "Update" at bounding box center [1509, 605] width 60 height 23
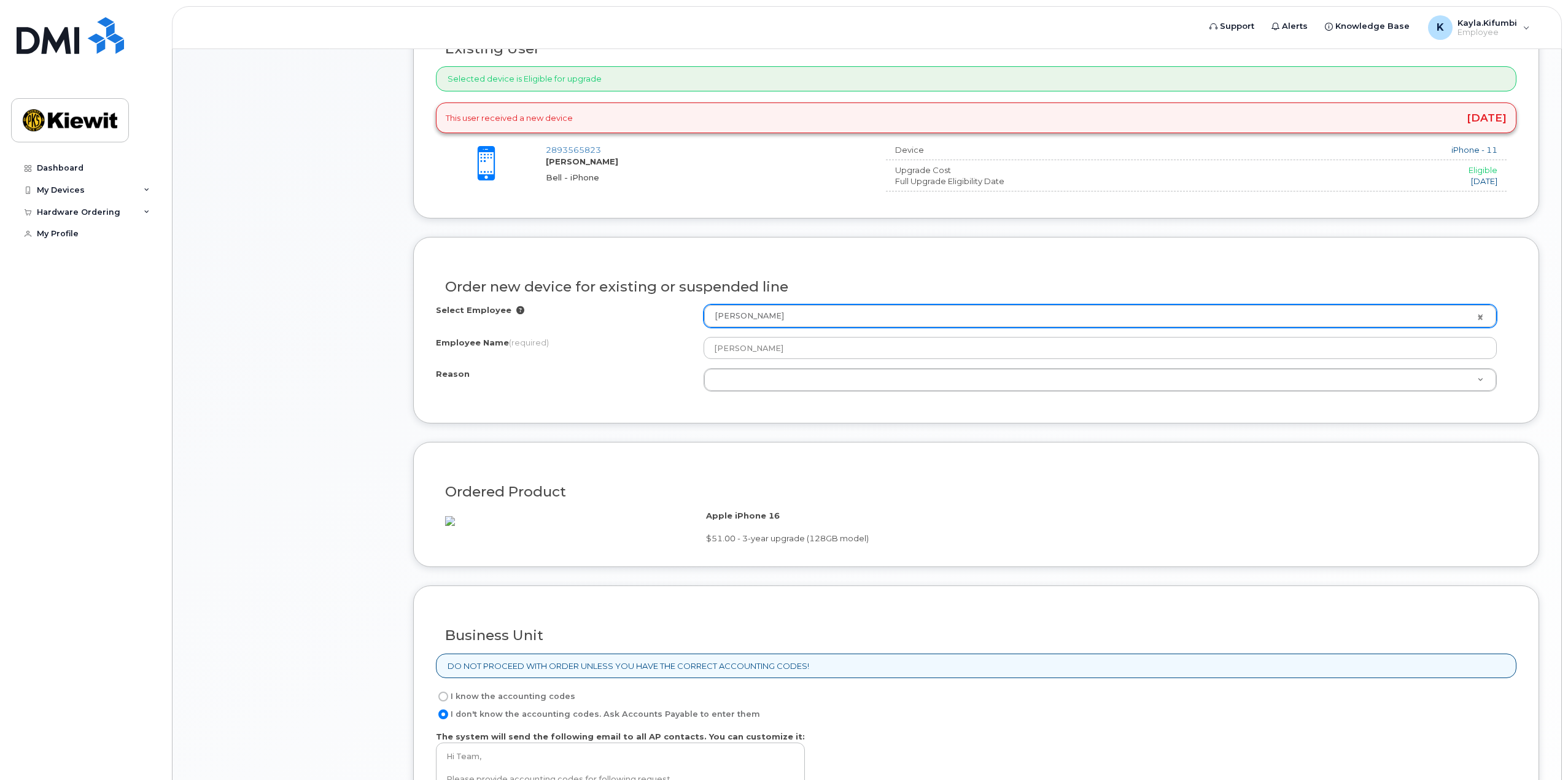
scroll to position [324, 0]
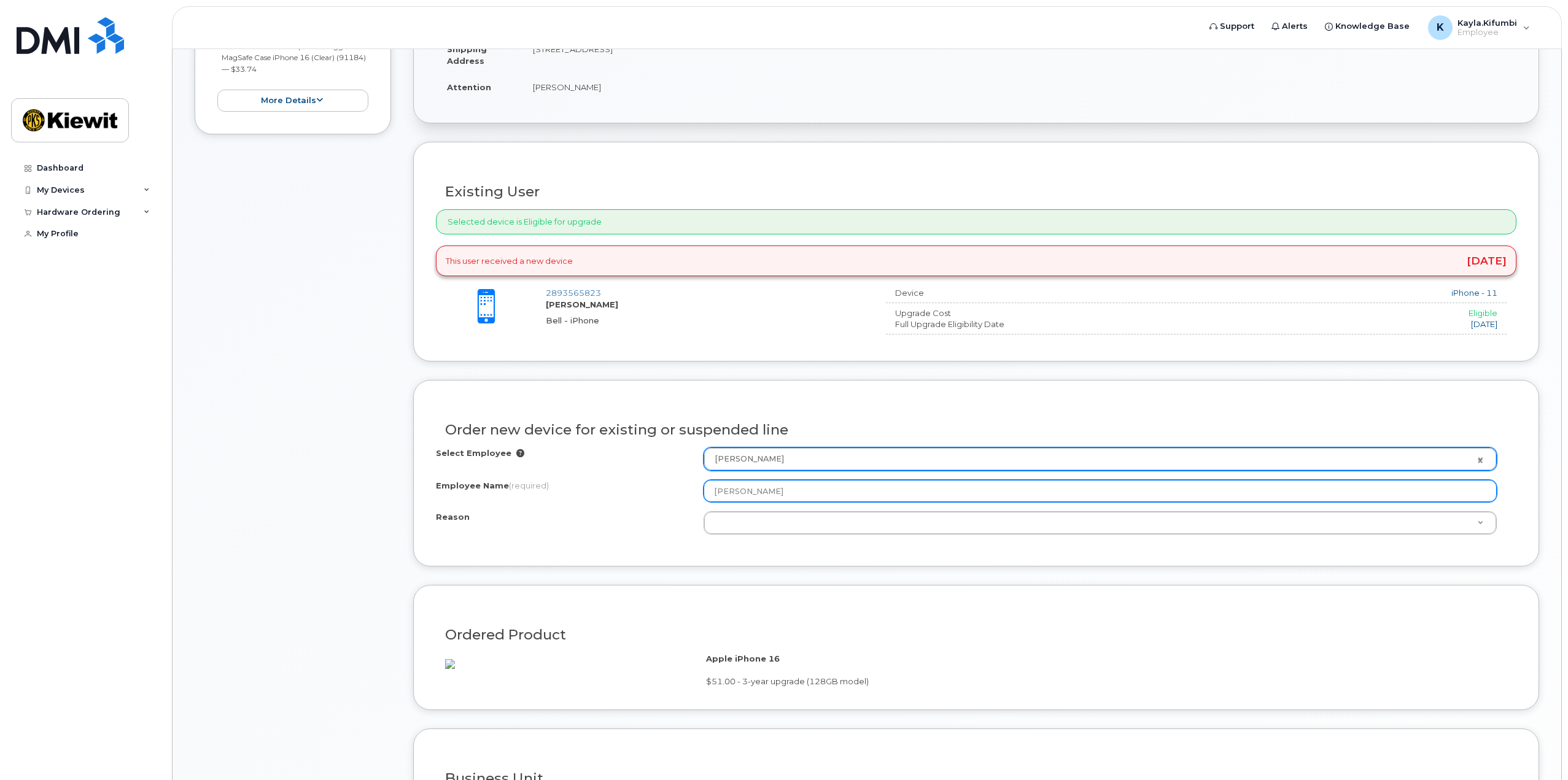
click at [746, 494] on input "[PERSON_NAME]" at bounding box center [1100, 490] width 793 height 22
click at [764, 491] on input "[PERSON_NAME]" at bounding box center [1100, 490] width 793 height 22
click at [743, 495] on input "[PERSON_NAME]" at bounding box center [1100, 490] width 793 height 22
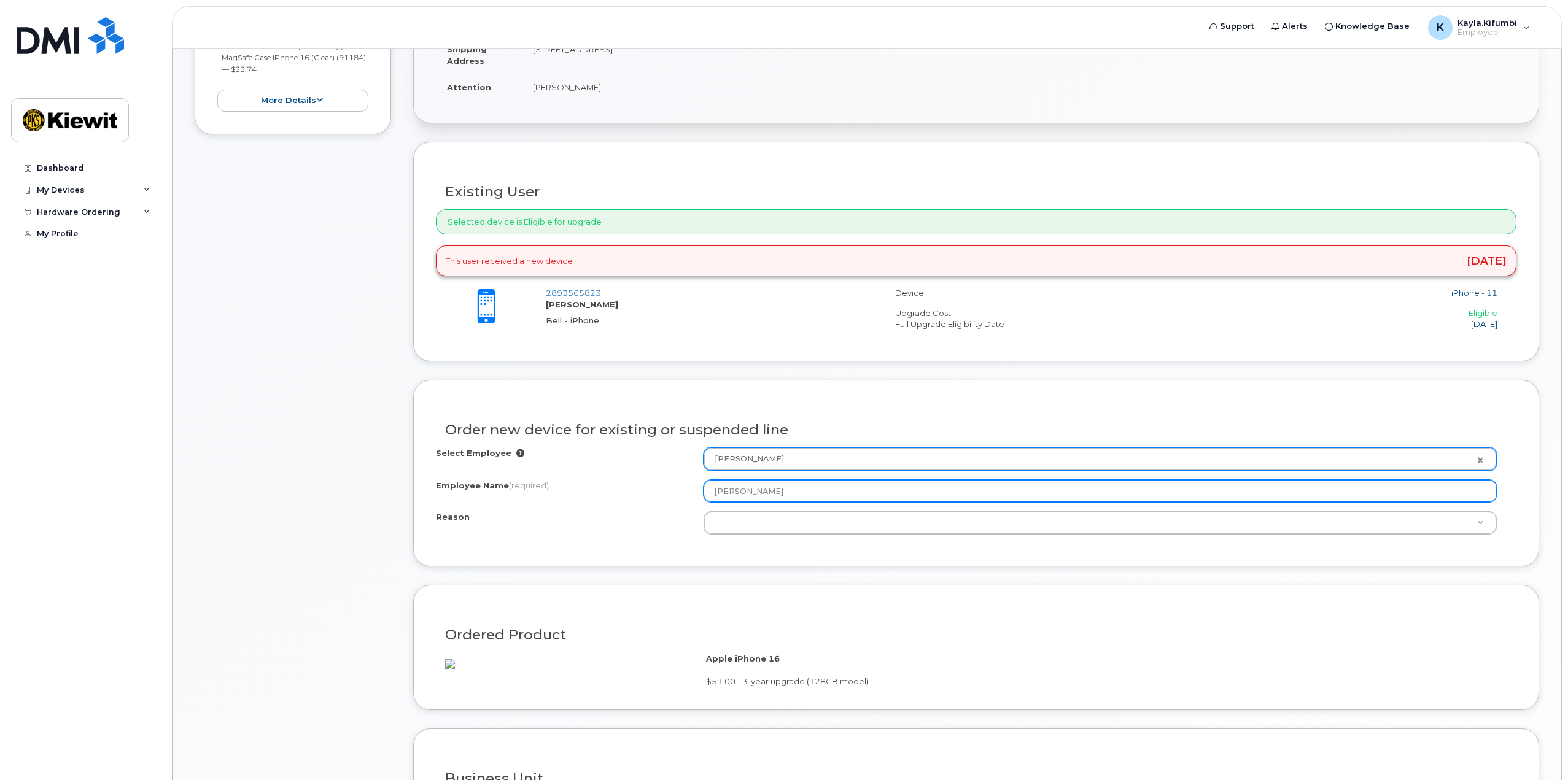
click at [743, 495] on input "[PERSON_NAME]" at bounding box center [1100, 490] width 793 height 22
type input "K"
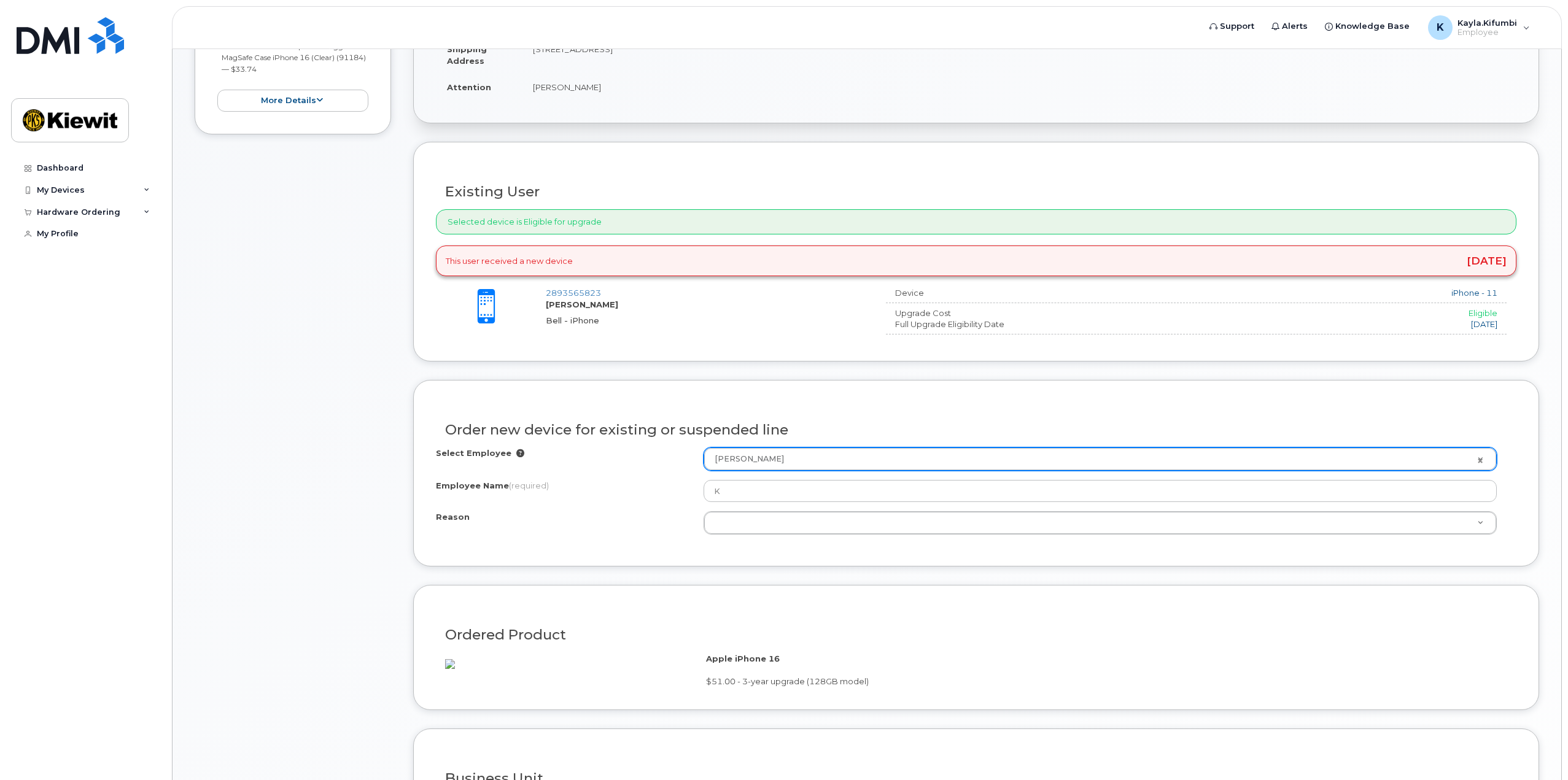
click at [776, 441] on div "Order new device for existing or suspended line" at bounding box center [977, 425] width 1081 height 45
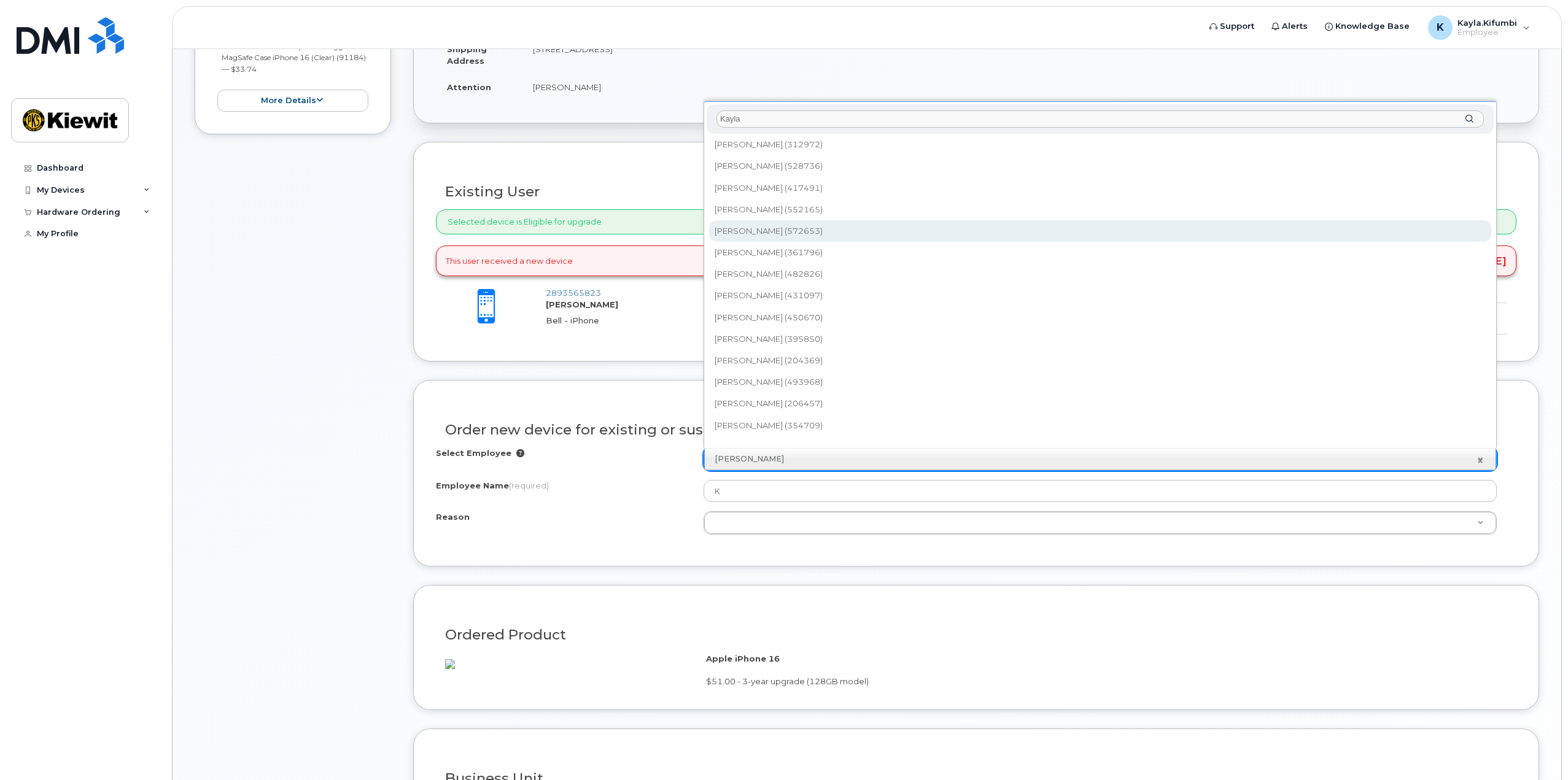
scroll to position [614, 0]
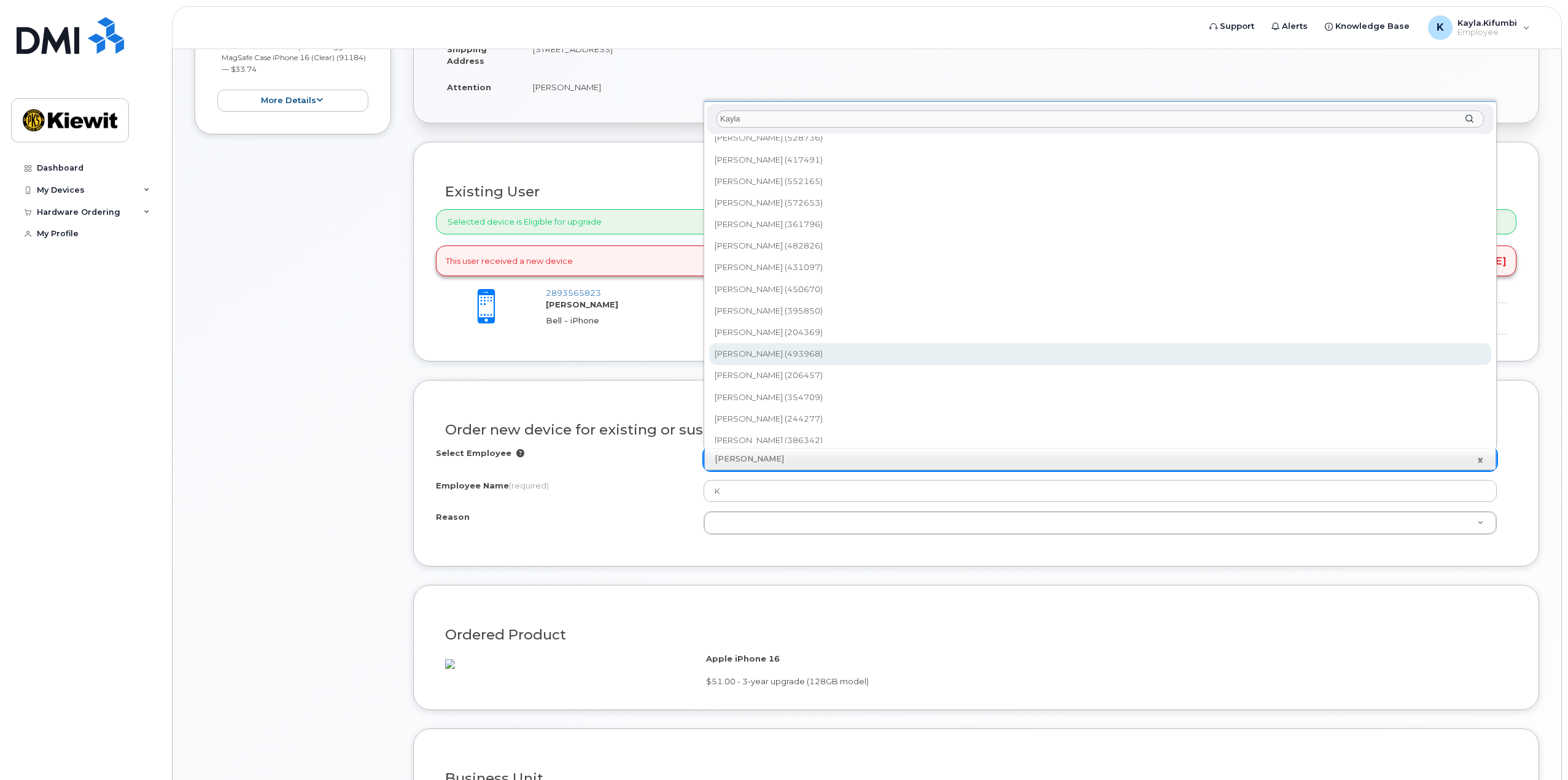
type input "Kayla"
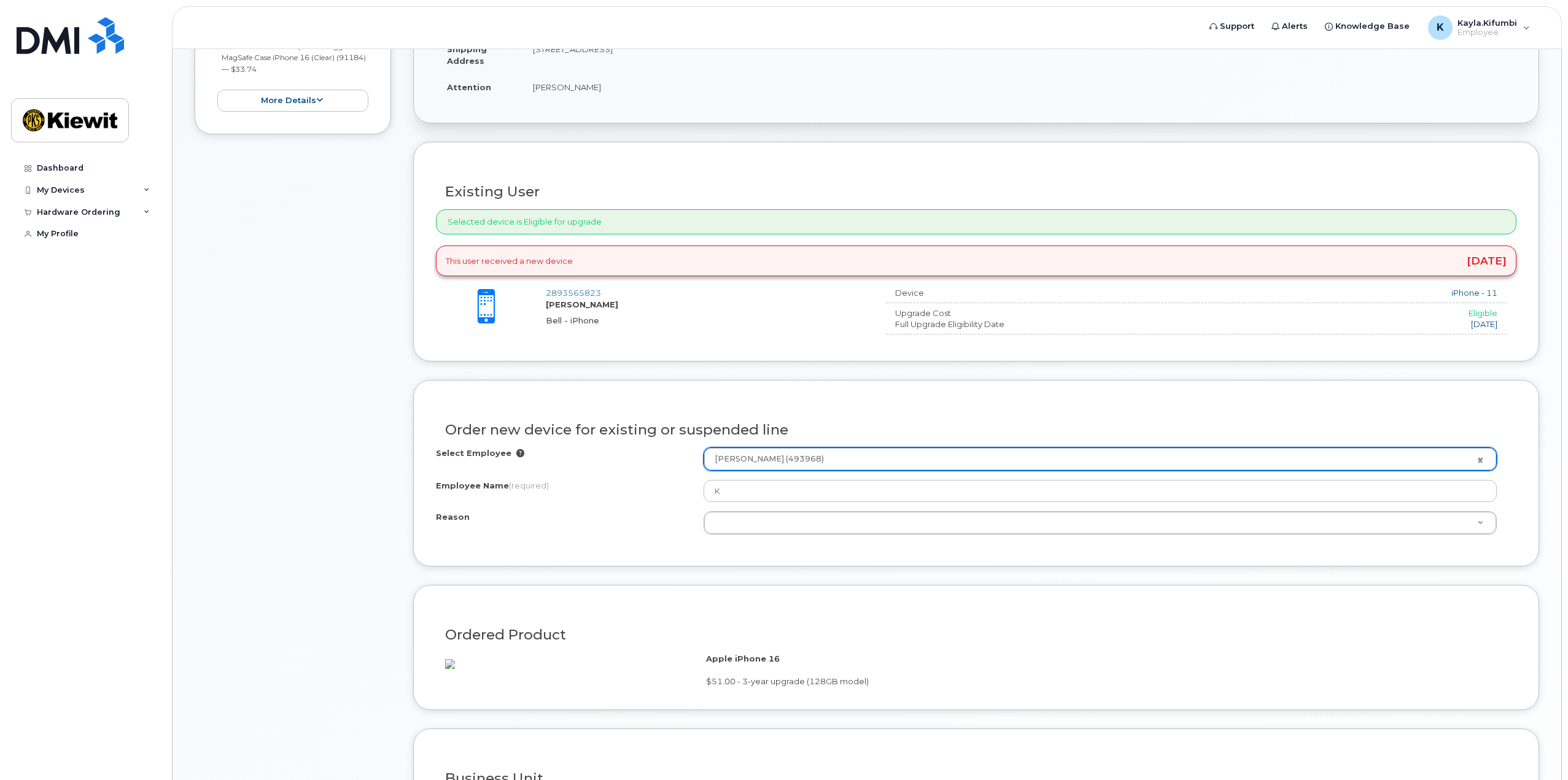
click at [506, 487] on label "Employee Name (required)" at bounding box center [492, 485] width 113 height 12
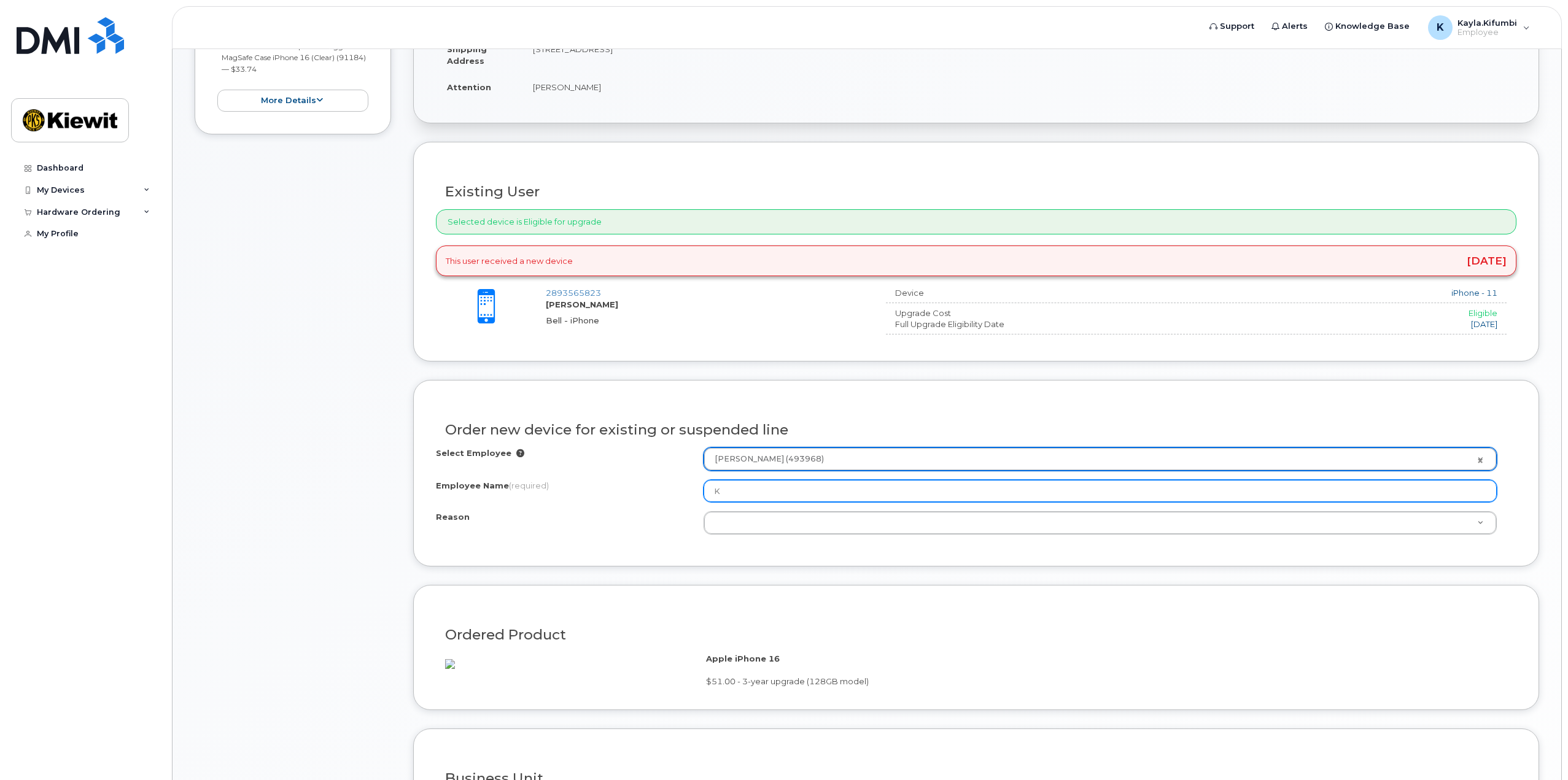
click at [703, 487] on input "K" at bounding box center [1100, 490] width 793 height 22
click at [755, 485] on input "K" at bounding box center [1100, 490] width 793 height 22
type input "[PERSON_NAME]"
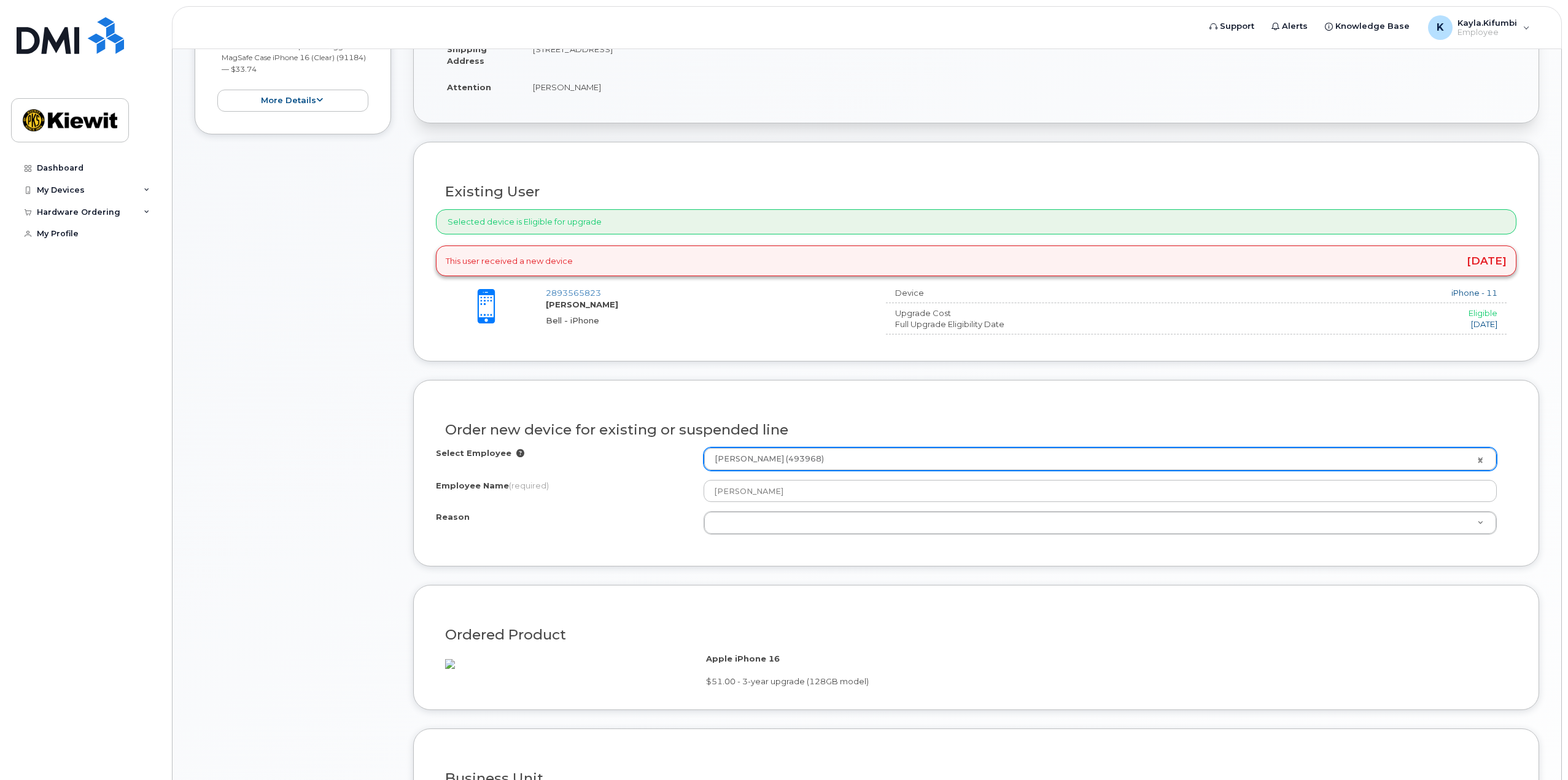
click at [900, 582] on form "Existing User Additional cost to upgrading the device $0.00 Selected device is …" at bounding box center [977, 642] width 1126 height 999
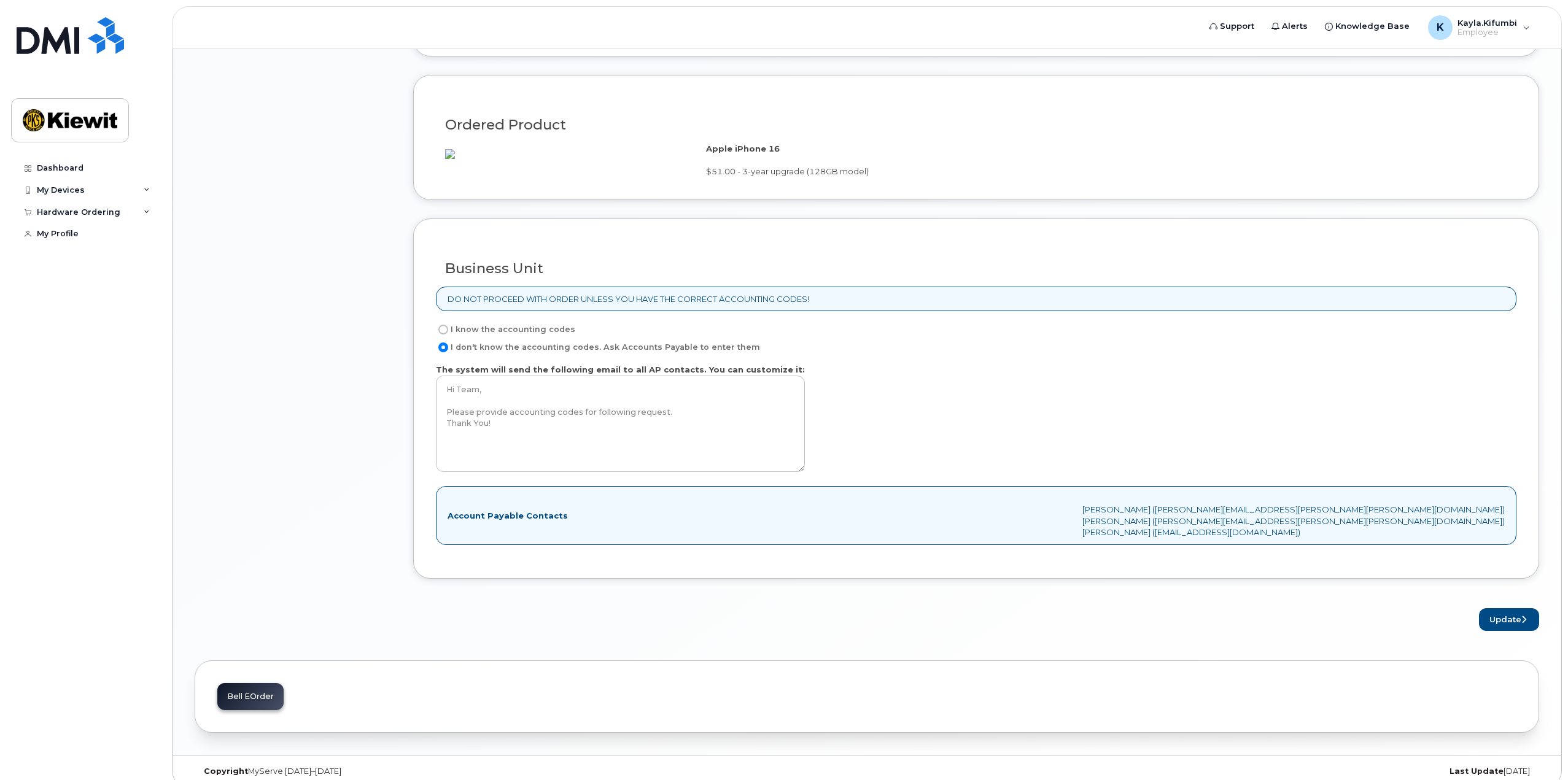
scroll to position [835, 0]
click at [1514, 620] on form "Existing User Additional cost to upgrading the device $0.00 Selected device is …" at bounding box center [977, 130] width 1126 height 999
click at [1507, 630] on button "Update" at bounding box center [1509, 618] width 60 height 23
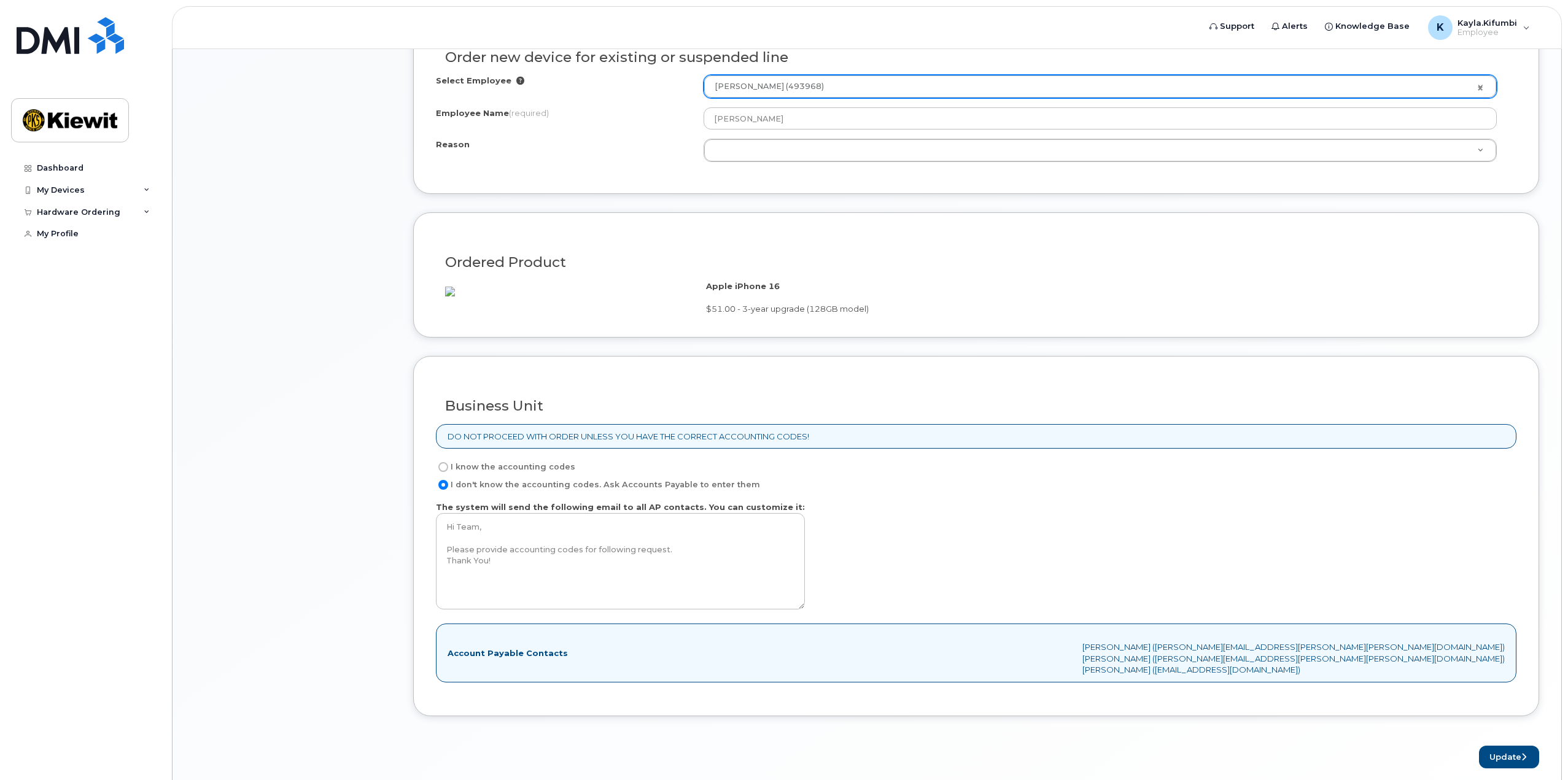
scroll to position [426, 0]
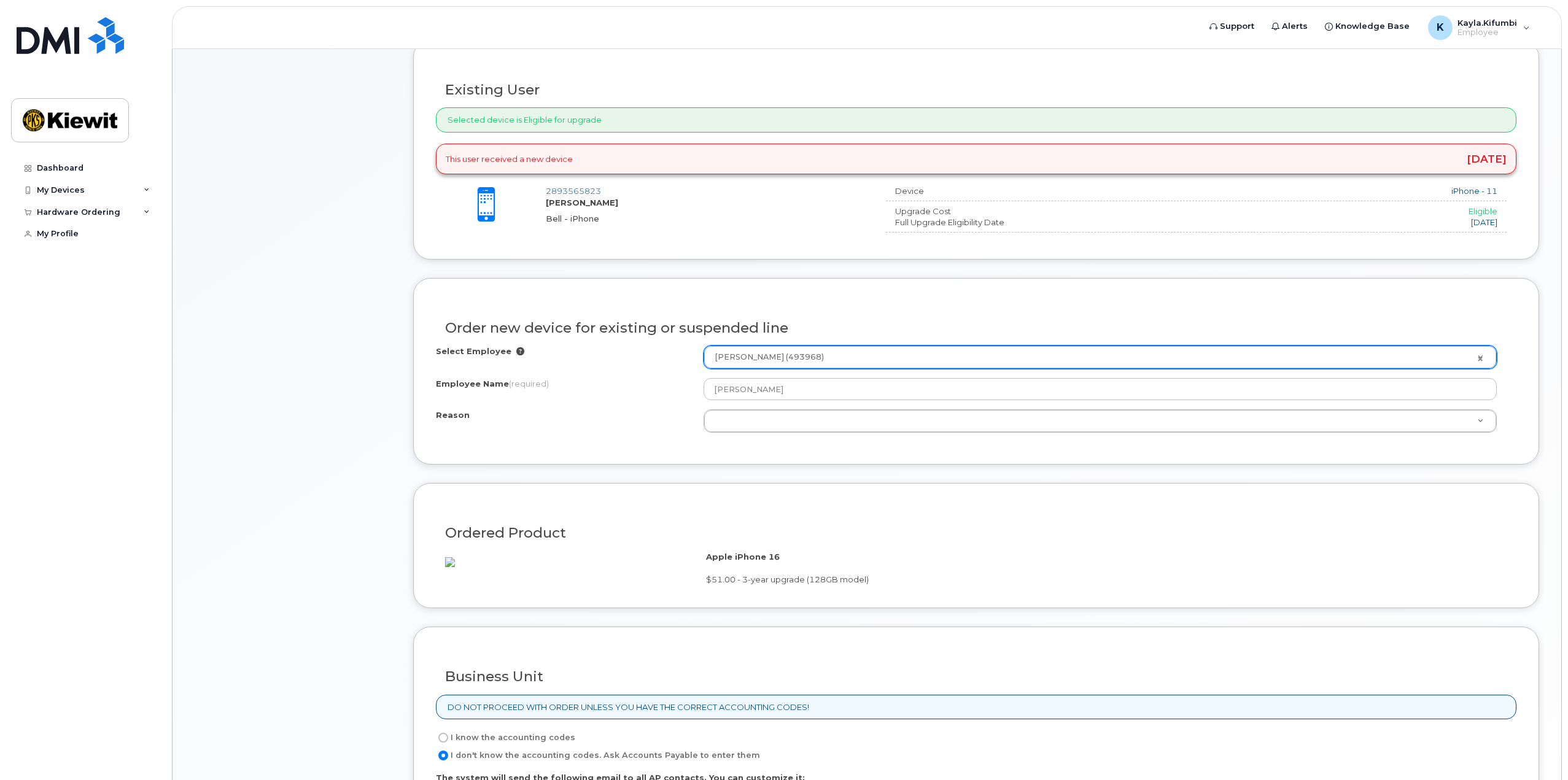
click at [614, 391] on div "Employee Name (required)" at bounding box center [570, 386] width 268 height 16
click at [793, 342] on div "Order new device for existing or suspended line" at bounding box center [977, 323] width 1081 height 45
drag, startPoint x: 508, startPoint y: 379, endPoint x: 528, endPoint y: 386, distance: 21.2
click at [518, 386] on span "(required)" at bounding box center [529, 384] width 40 height 10
click at [575, 382] on div "Employee Name (required)" at bounding box center [570, 386] width 268 height 16
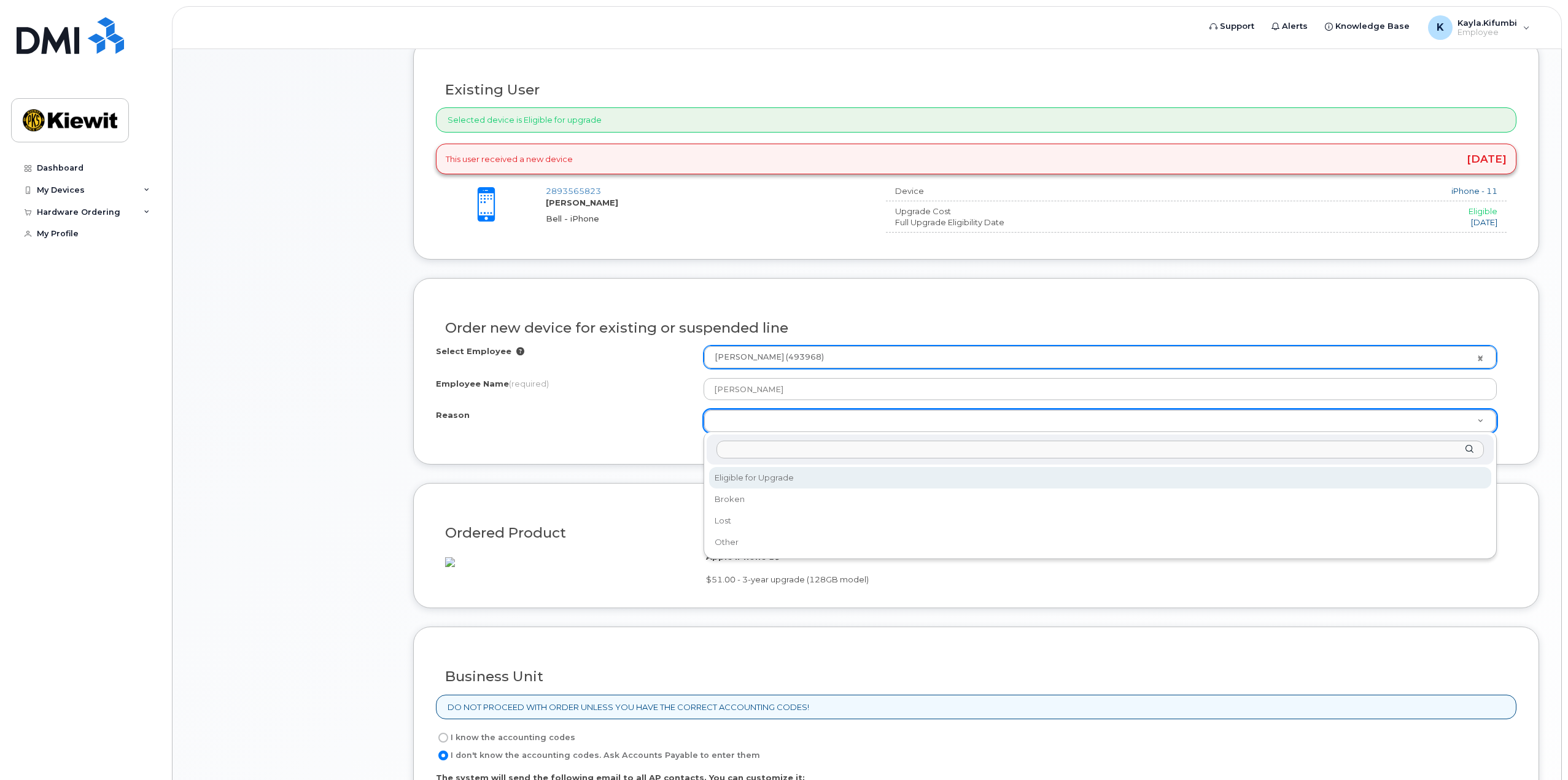
select select "eligible_for_upgrade"
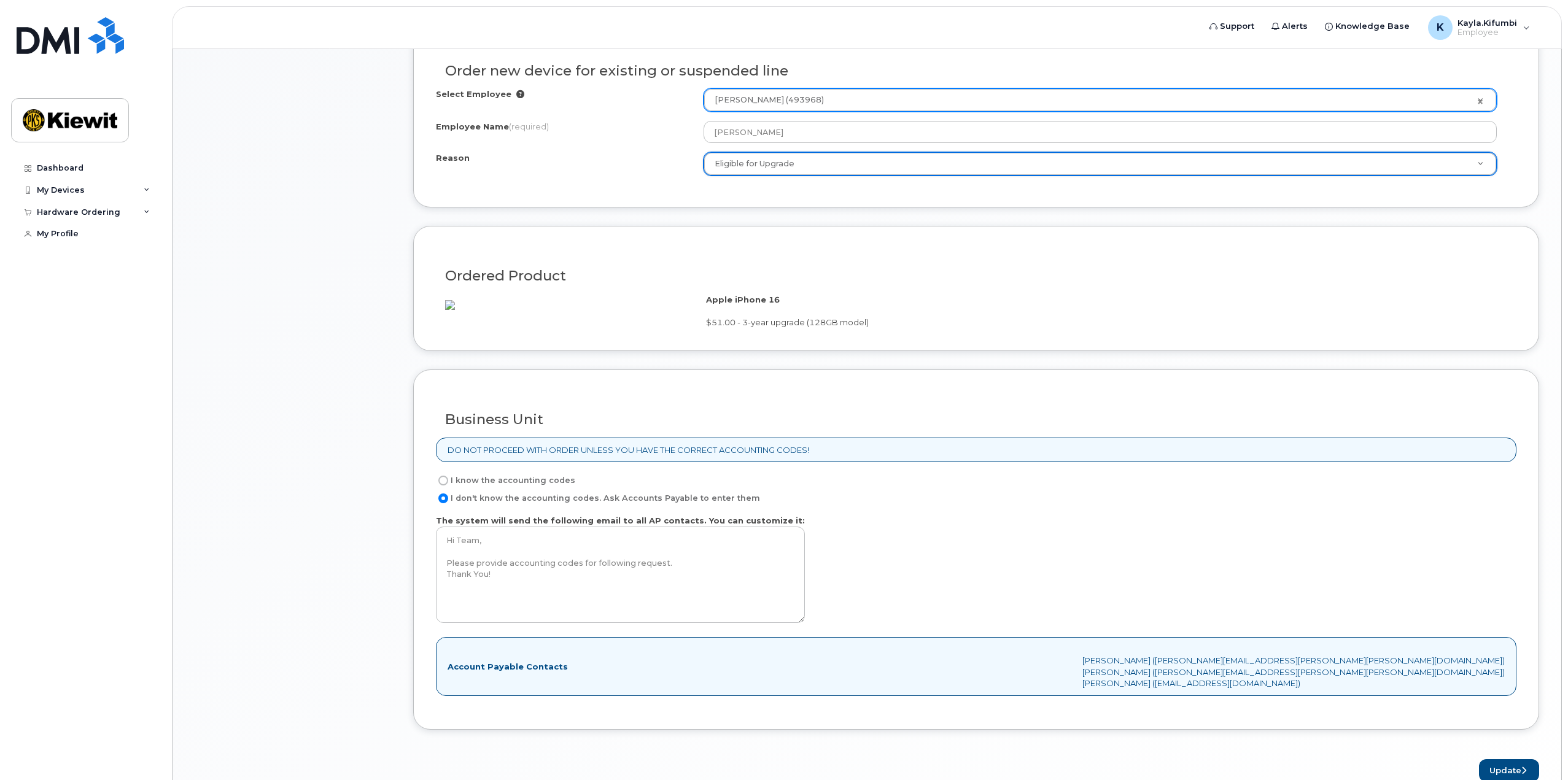
scroll to position [861, 0]
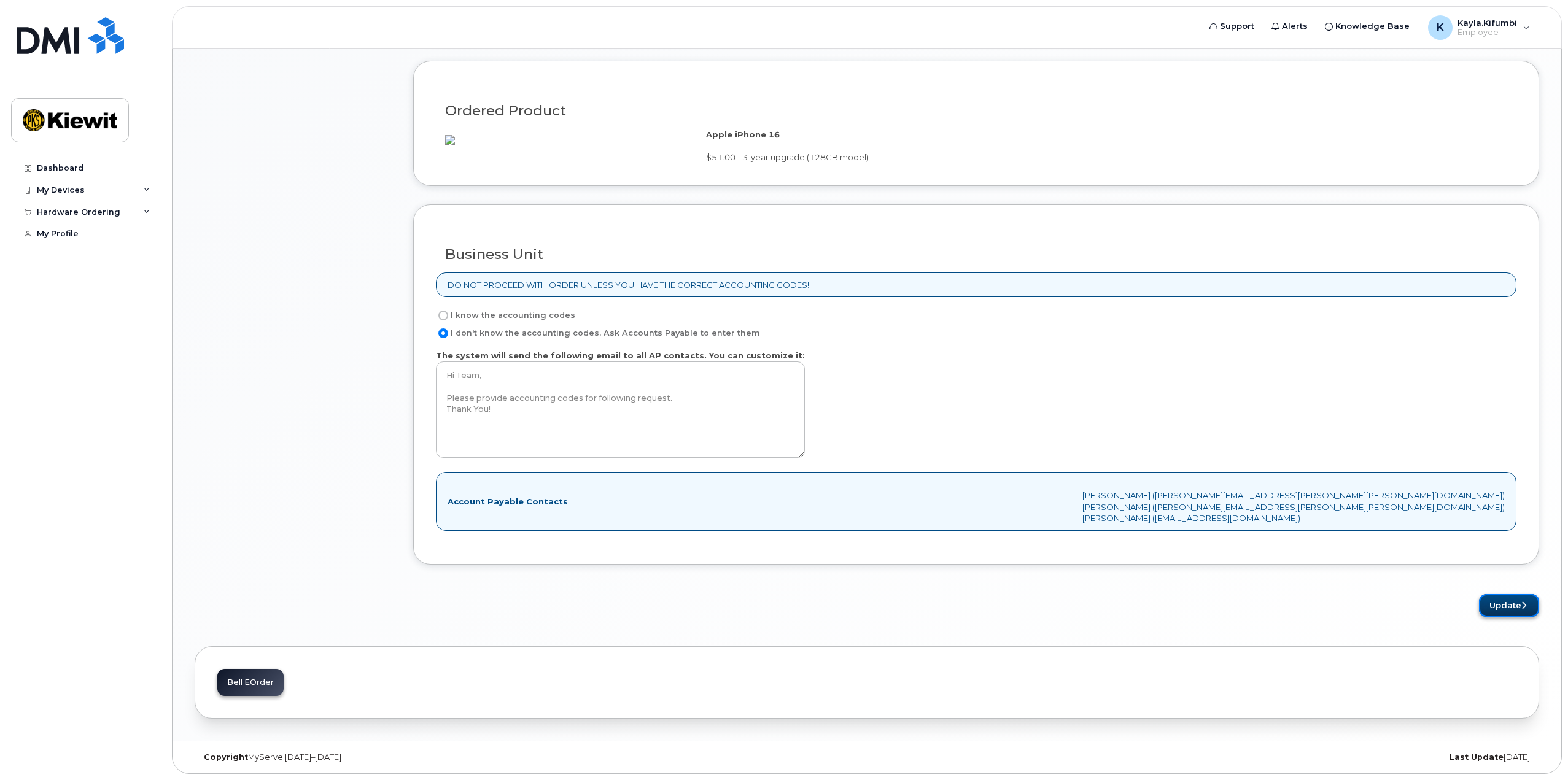
click at [1506, 603] on button "Update" at bounding box center [1509, 605] width 60 height 23
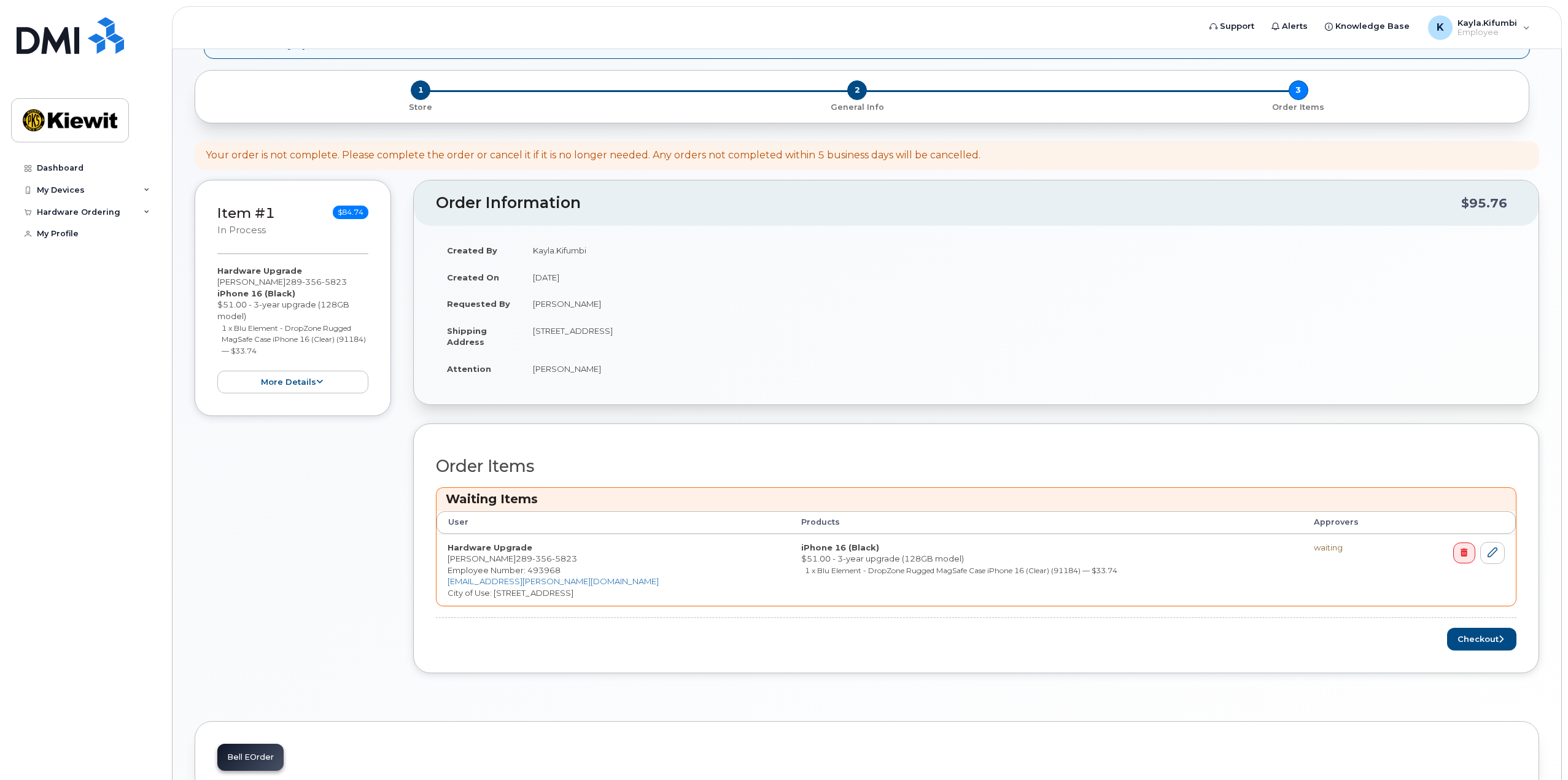
scroll to position [68, 0]
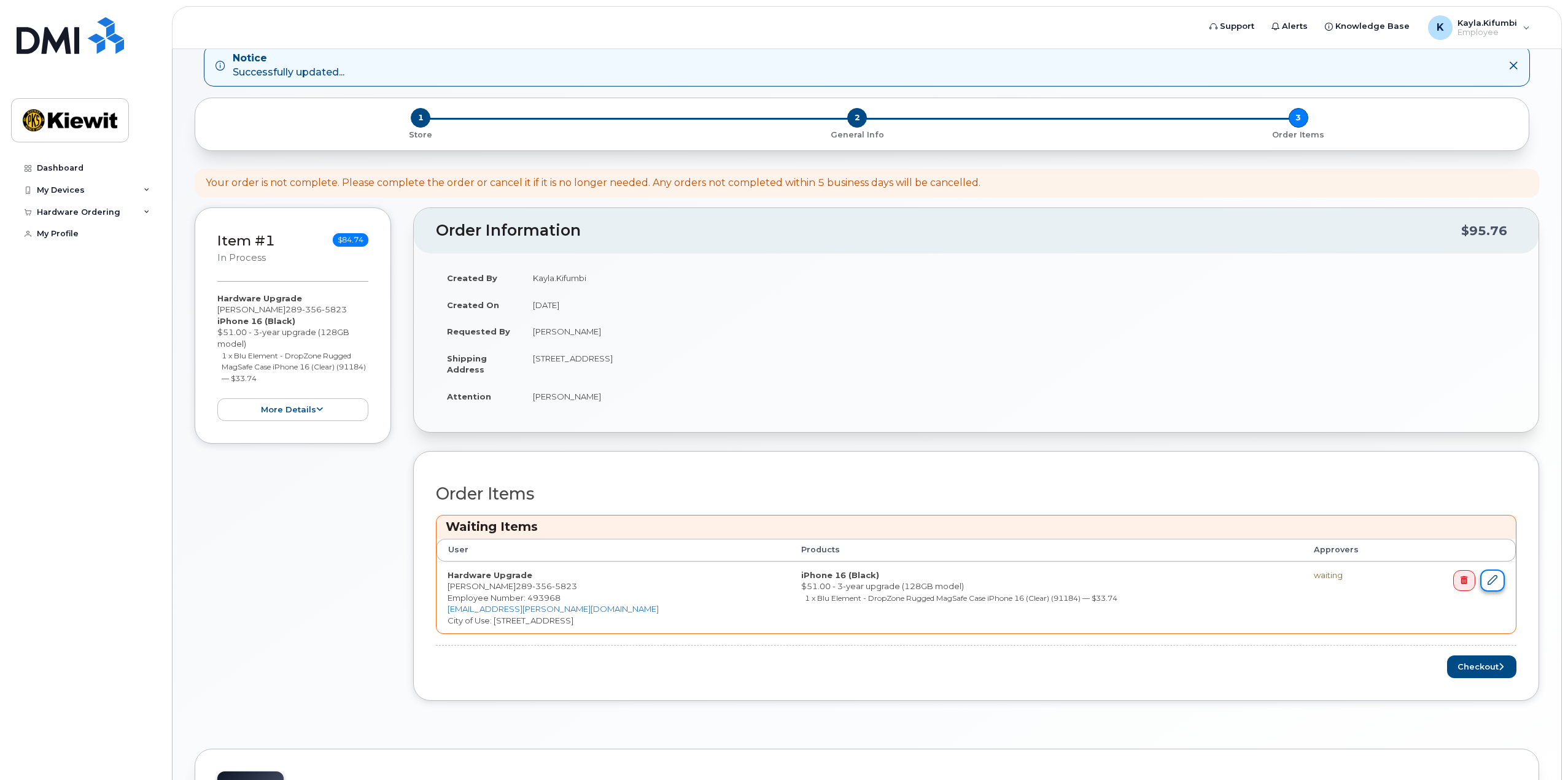
click at [1493, 579] on icon at bounding box center [1493, 580] width 10 height 10
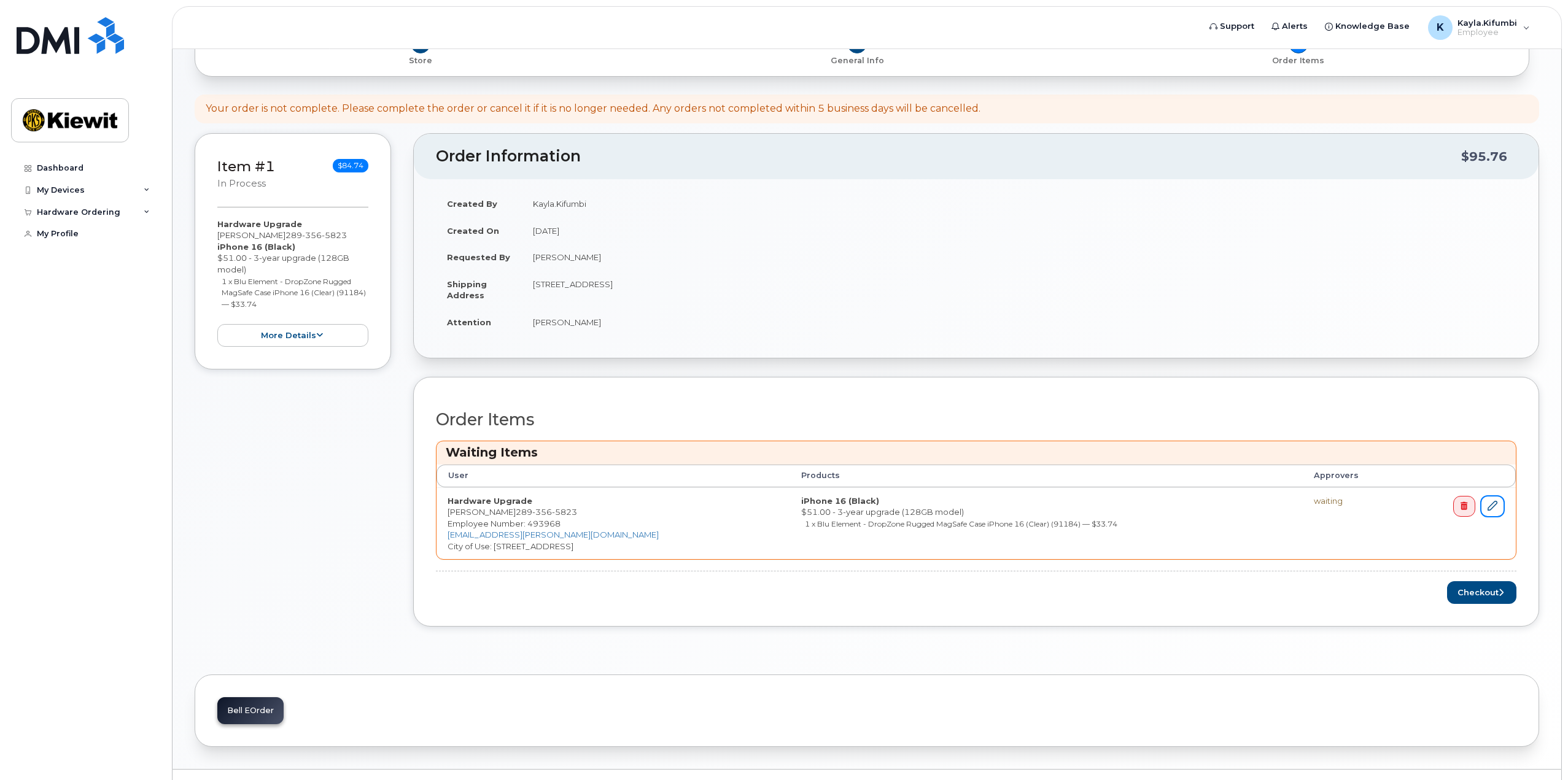
scroll to position [170, 0]
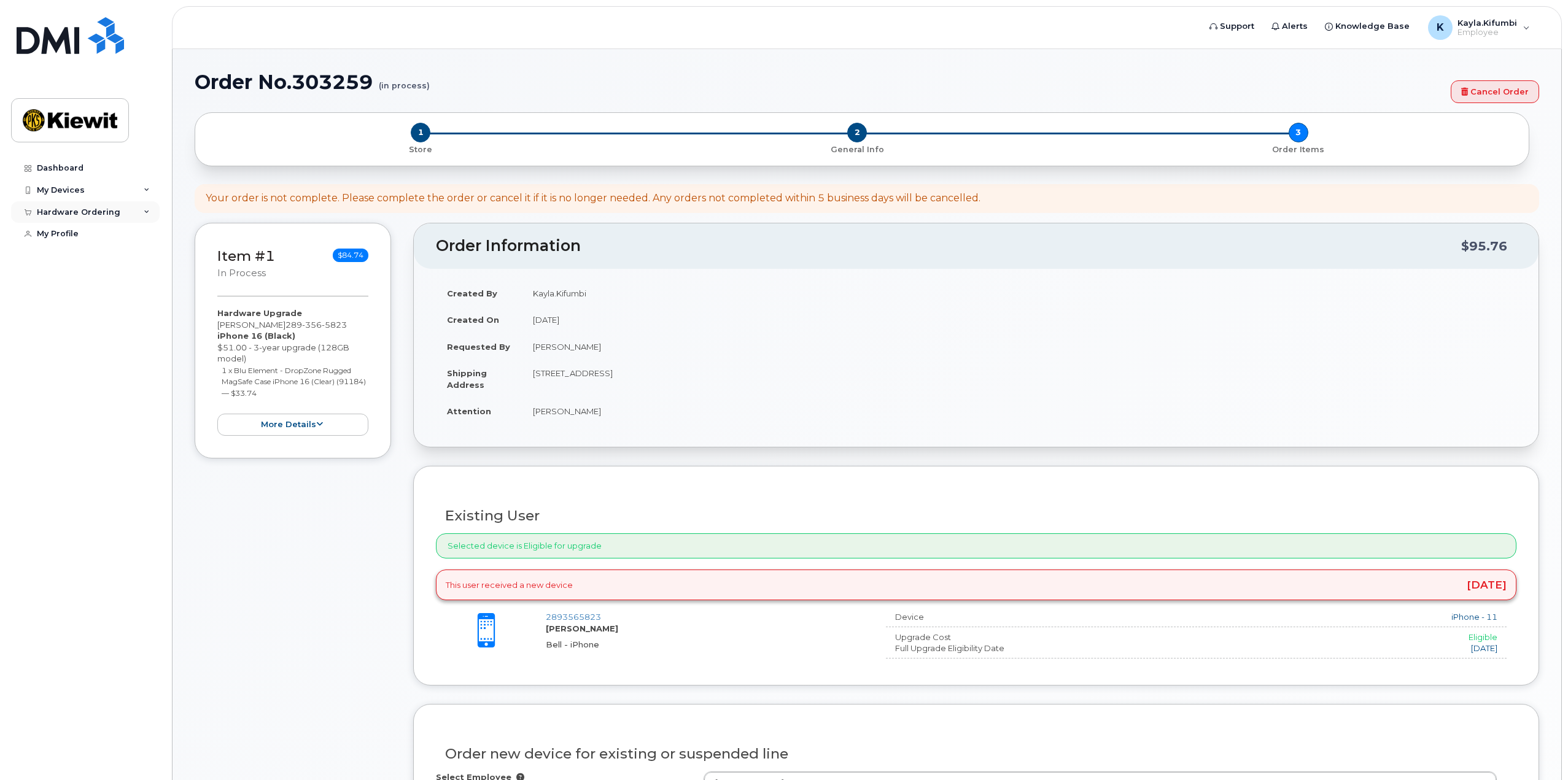
click at [116, 204] on div "Hardware Ordering" at bounding box center [85, 212] width 148 height 22
click at [75, 229] on div "My Orders" at bounding box center [64, 234] width 44 height 11
